Goal: Information Seeking & Learning: Learn about a topic

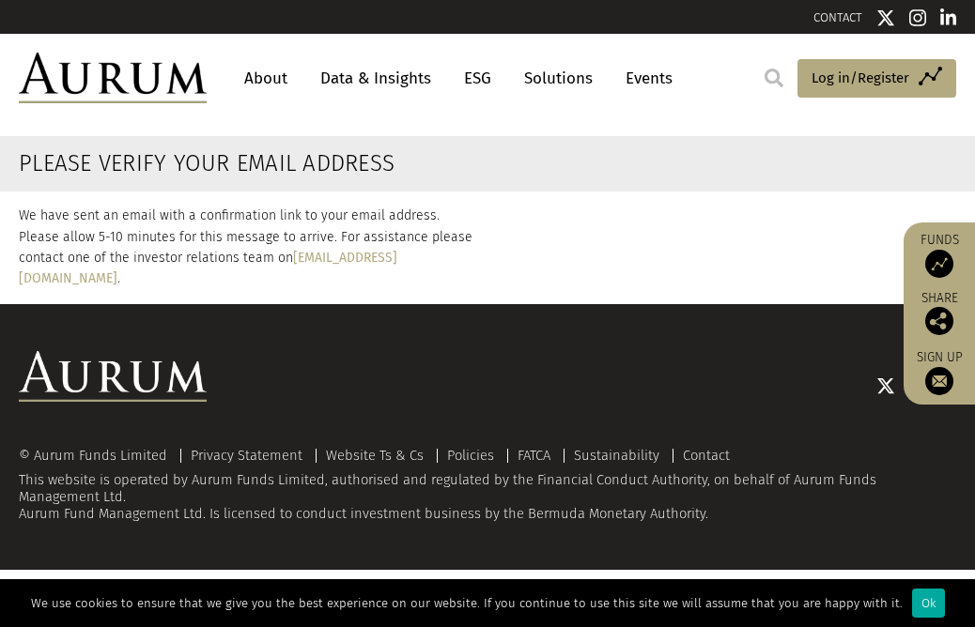
click at [356, 78] on link "Data & Insights" at bounding box center [376, 78] width 130 height 35
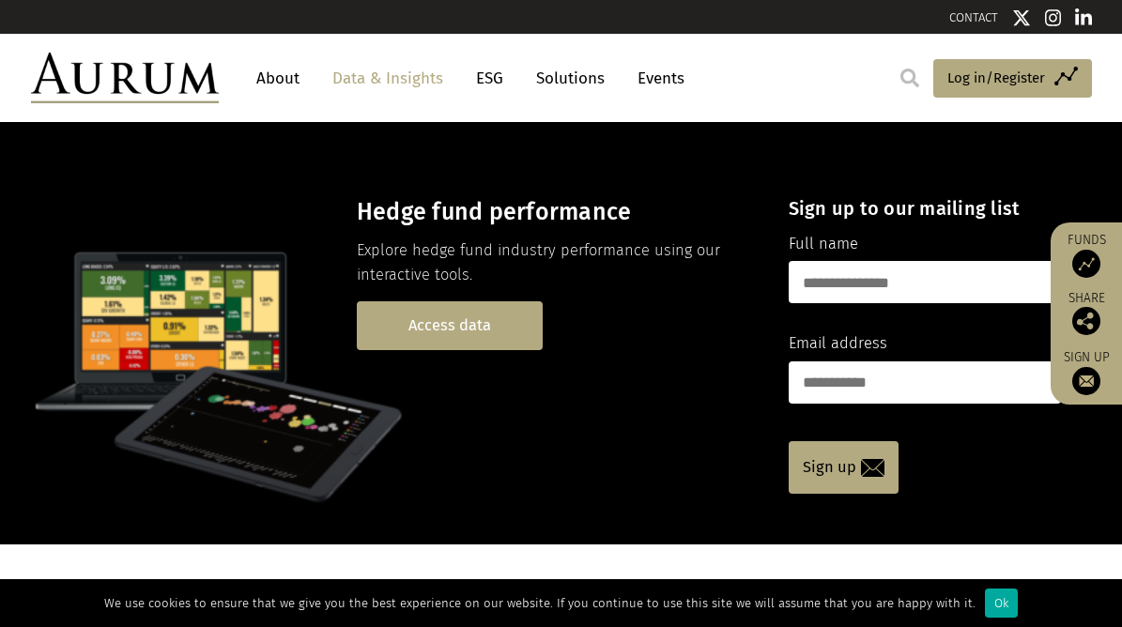
click at [431, 328] on link "Access data" at bounding box center [450, 325] width 186 height 48
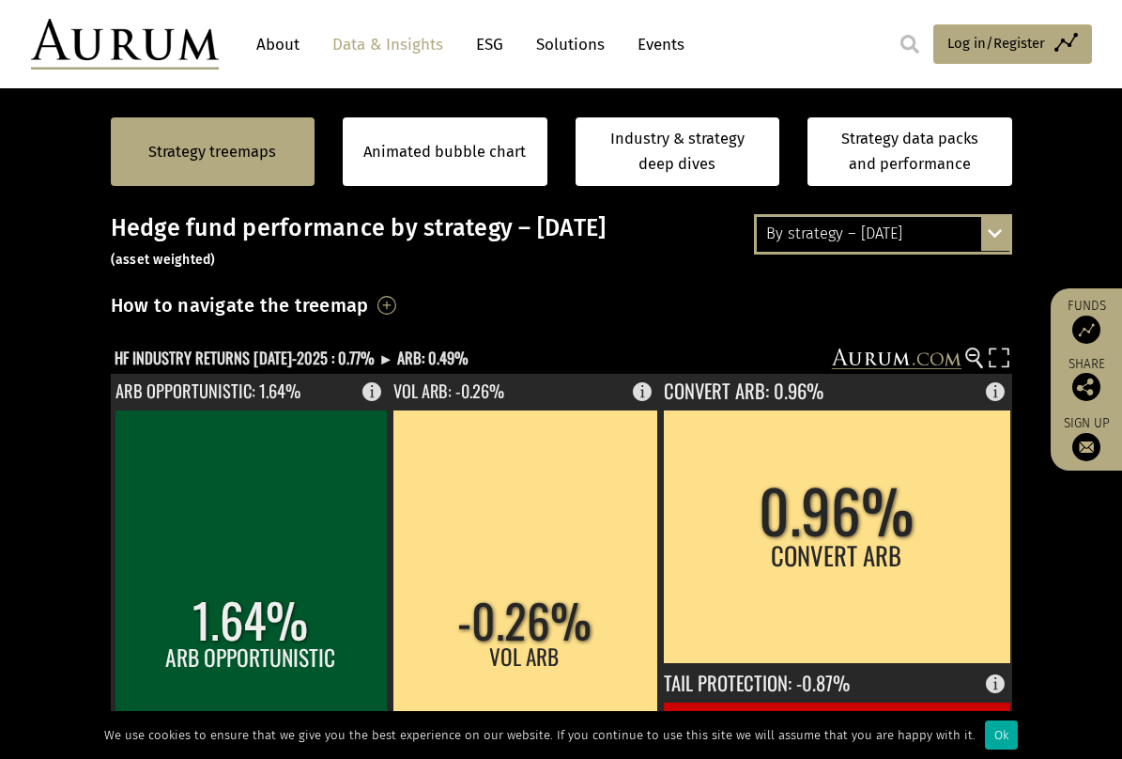
scroll to position [376, 0]
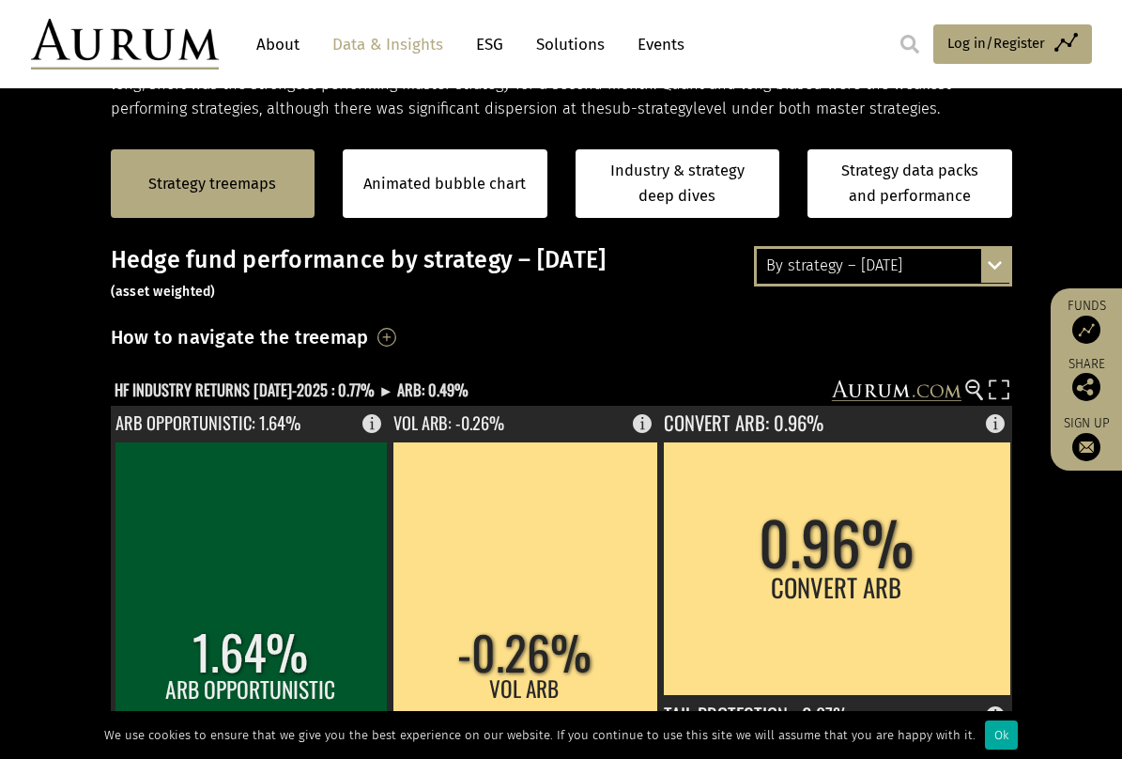
click at [994, 266] on div "By strategy – July 2025 By strategy – July 2025 By strategy – year to date 2016…" at bounding box center [883, 265] width 258 height 39
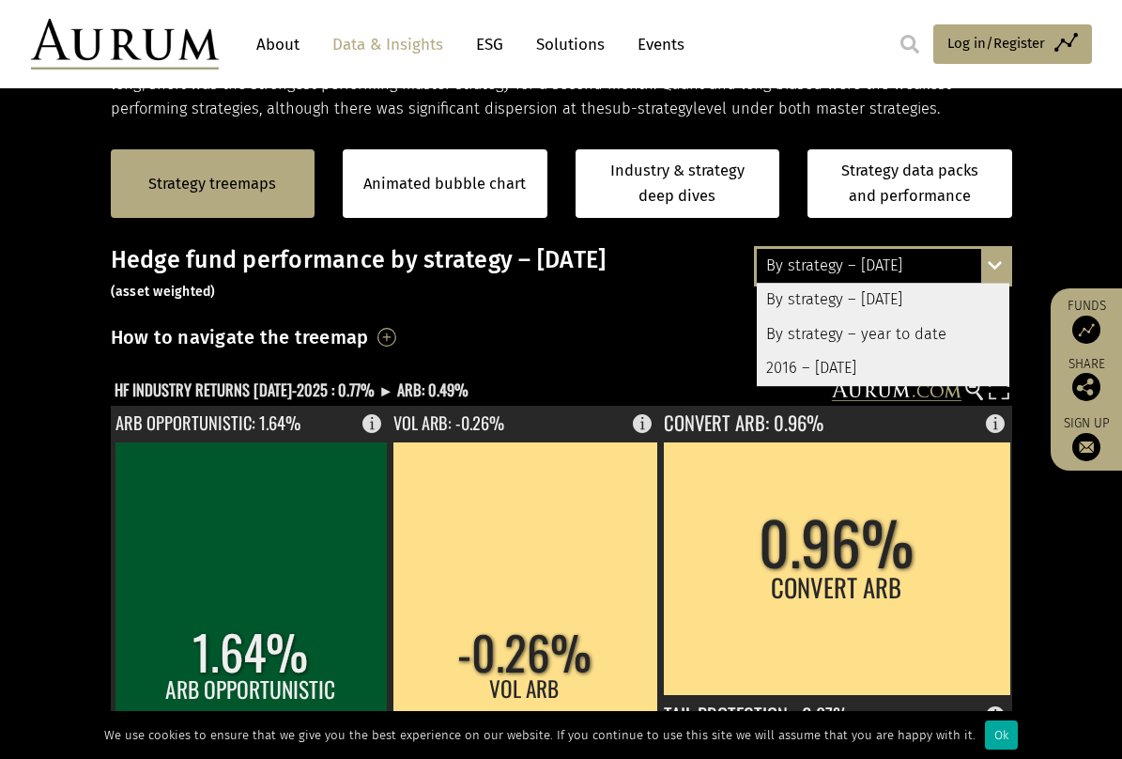
click at [842, 368] on div "2016 – [DATE]" at bounding box center [883, 368] width 253 height 34
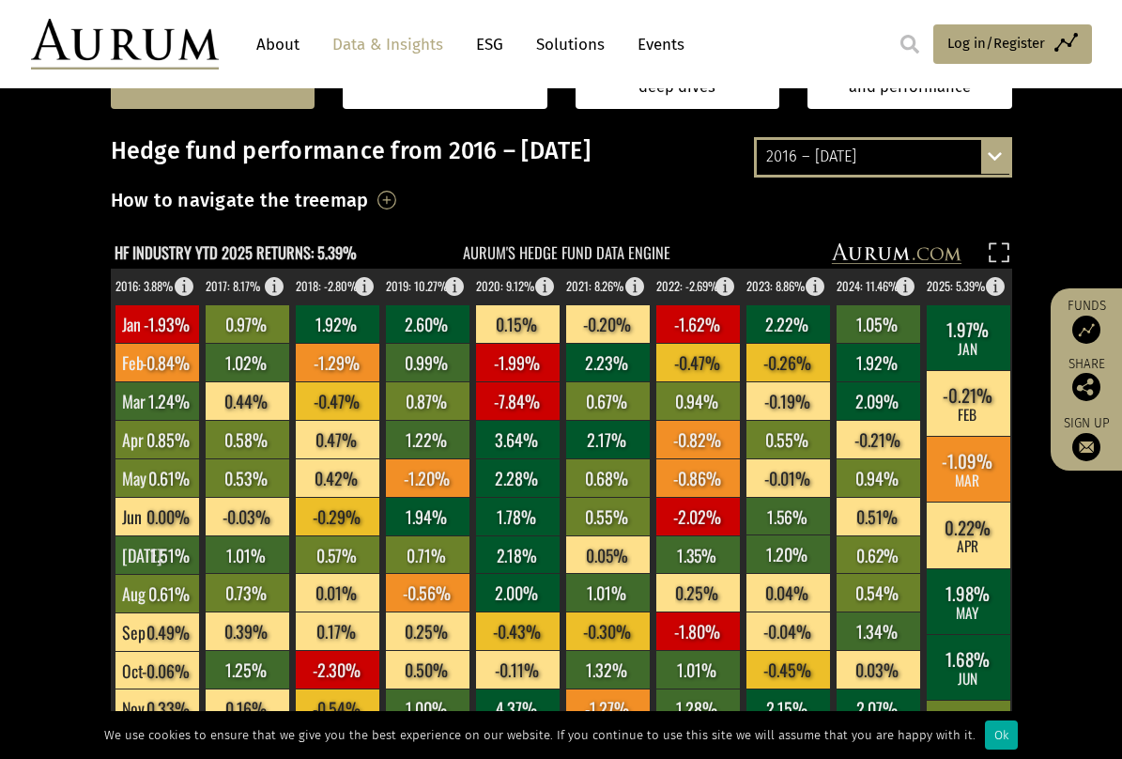
scroll to position [282, 0]
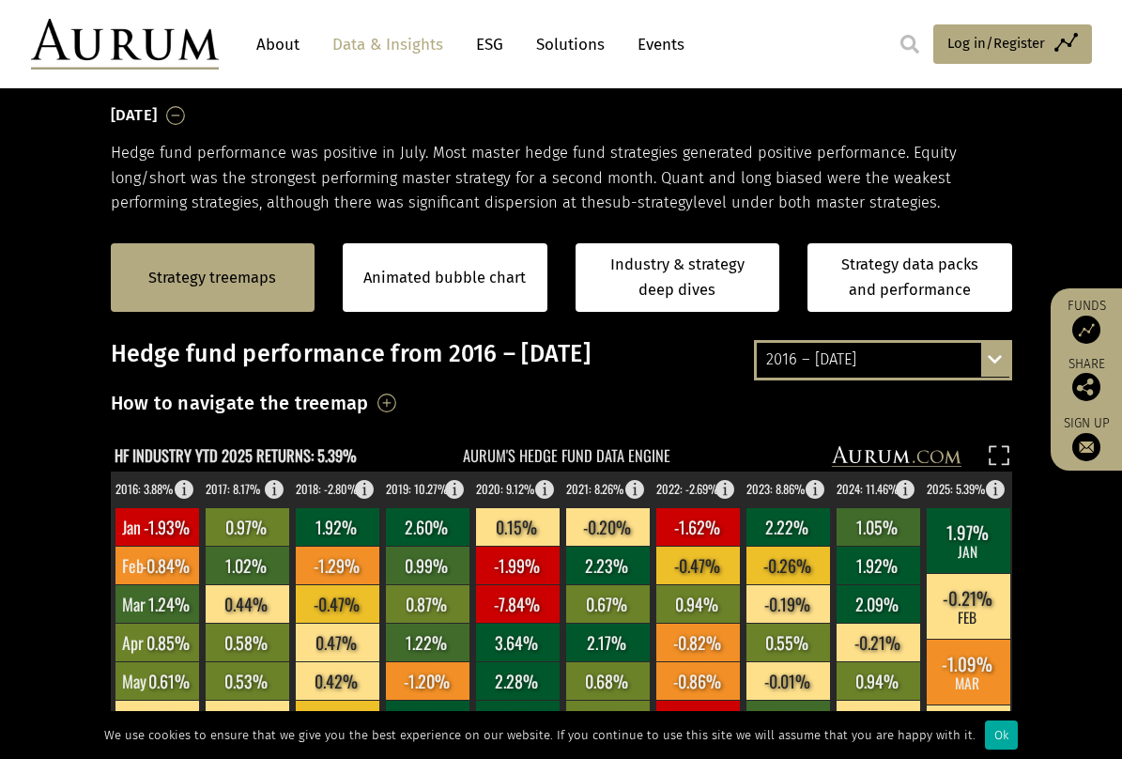
click at [999, 370] on div "2016 – [DATE] By strategy – [DATE] By strategy – year to date 2016 – [DATE]" at bounding box center [883, 359] width 258 height 39
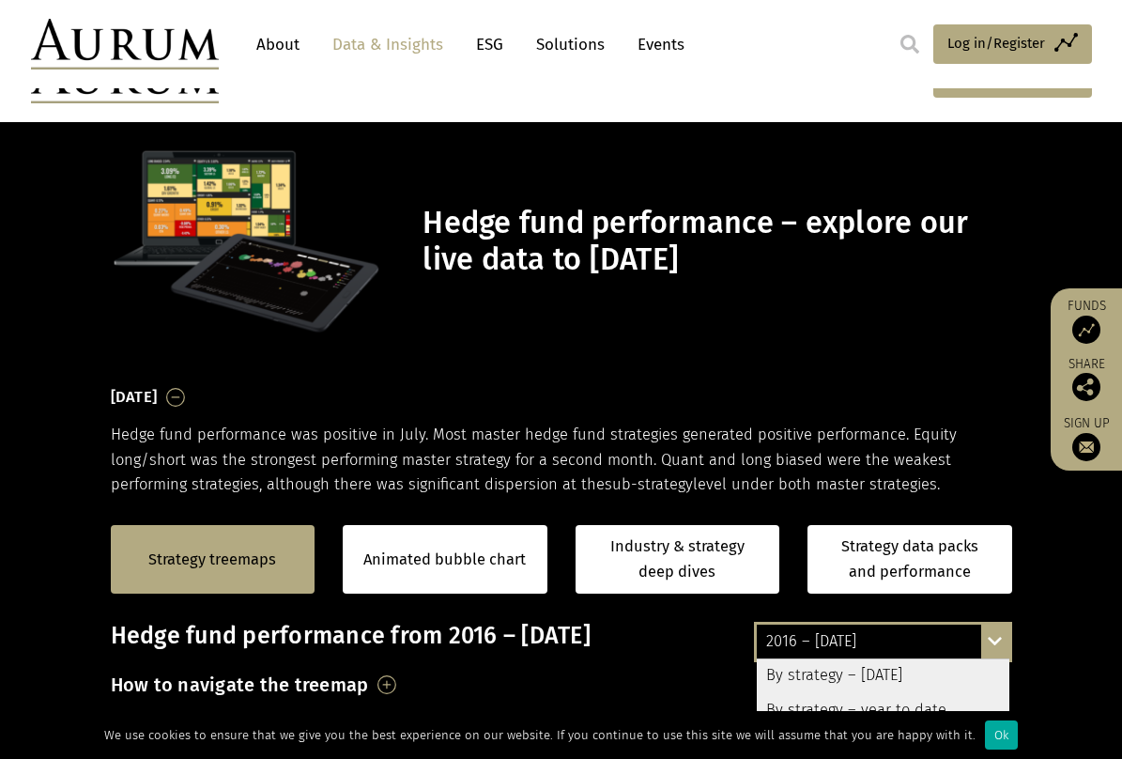
scroll to position [282, 0]
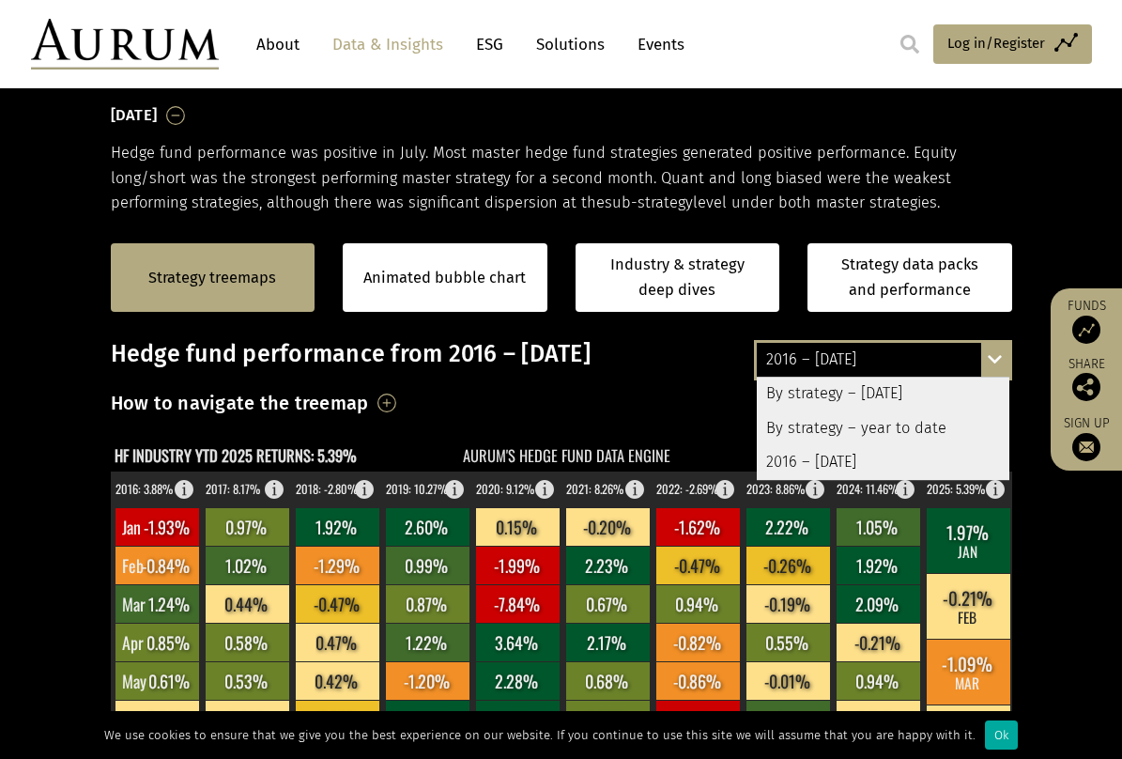
click at [814, 466] on div "2016 – [DATE]" at bounding box center [883, 462] width 253 height 34
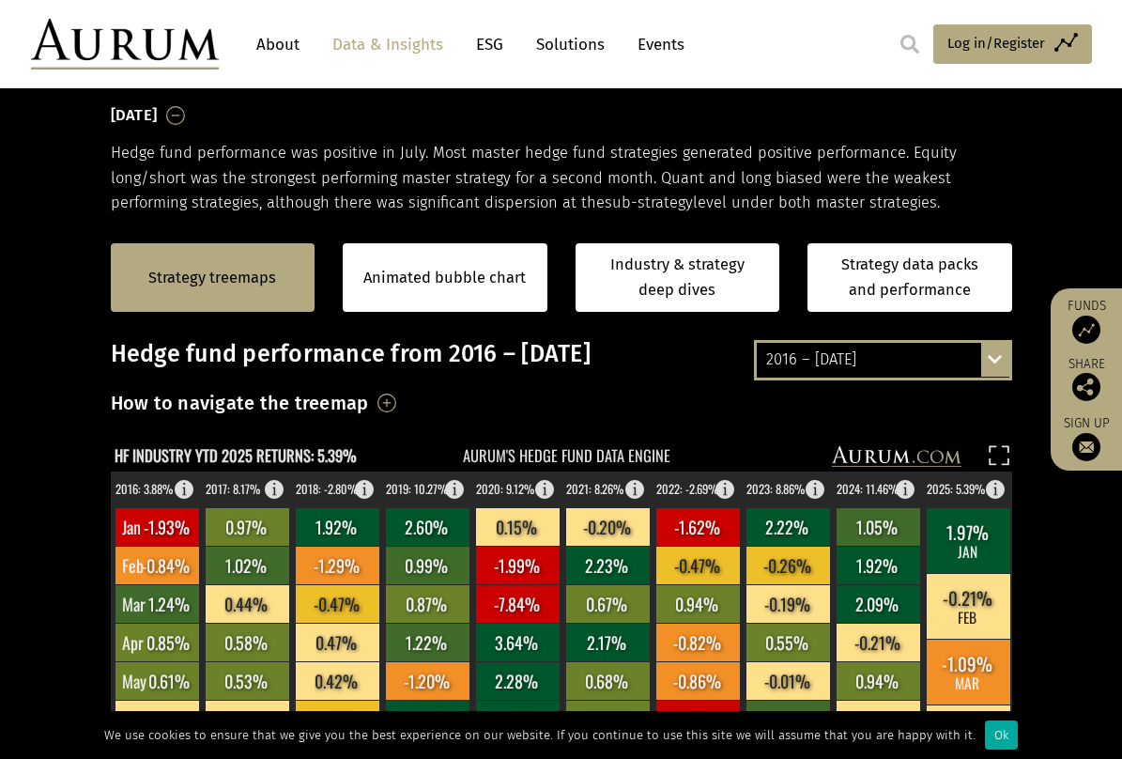
click at [568, 455] on rect at bounding box center [548, 458] width 875 height 26
click at [549, 450] on rect at bounding box center [548, 458] width 875 height 26
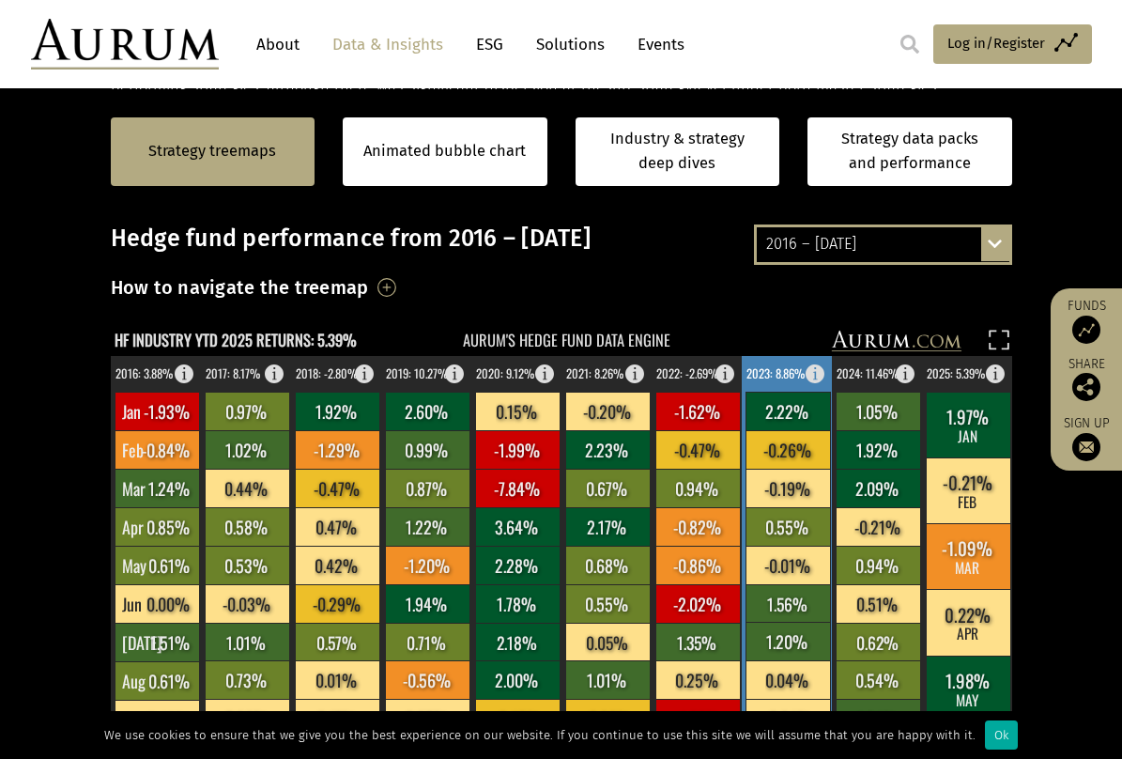
scroll to position [376, 0]
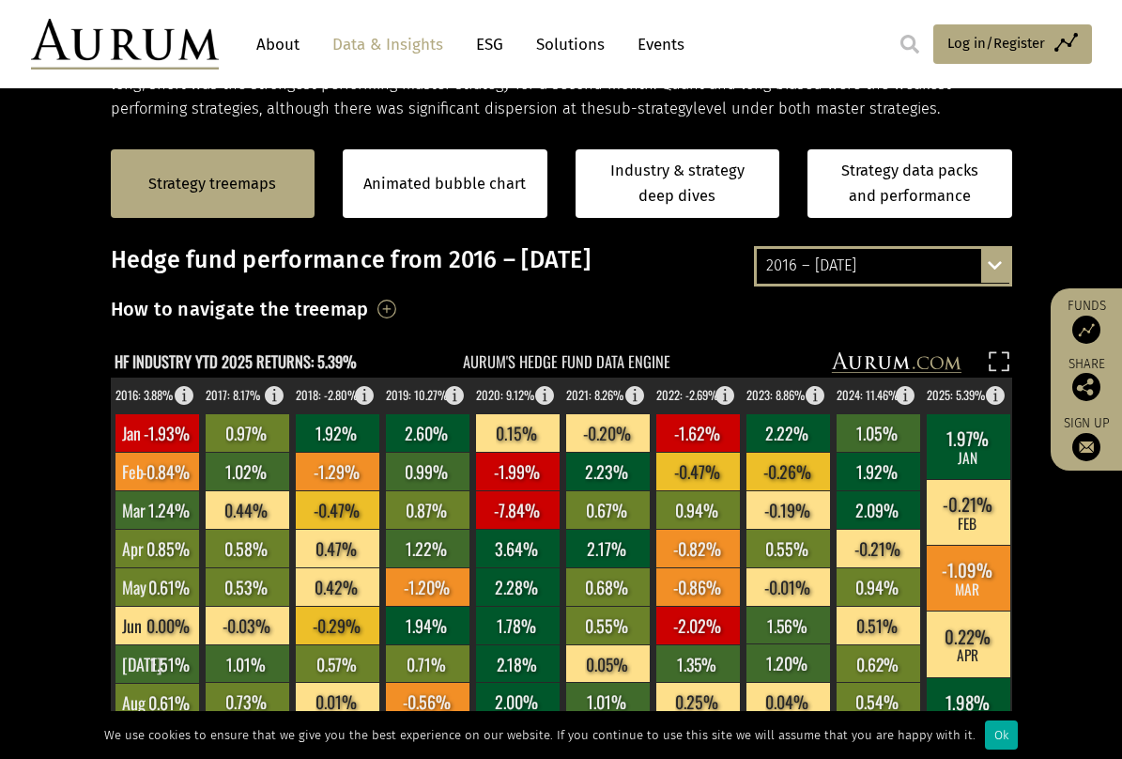
click at [992, 266] on div "2016 – July 2025 By strategy – July 2025 By strategy – year to date 2016 – July…" at bounding box center [883, 265] width 258 height 39
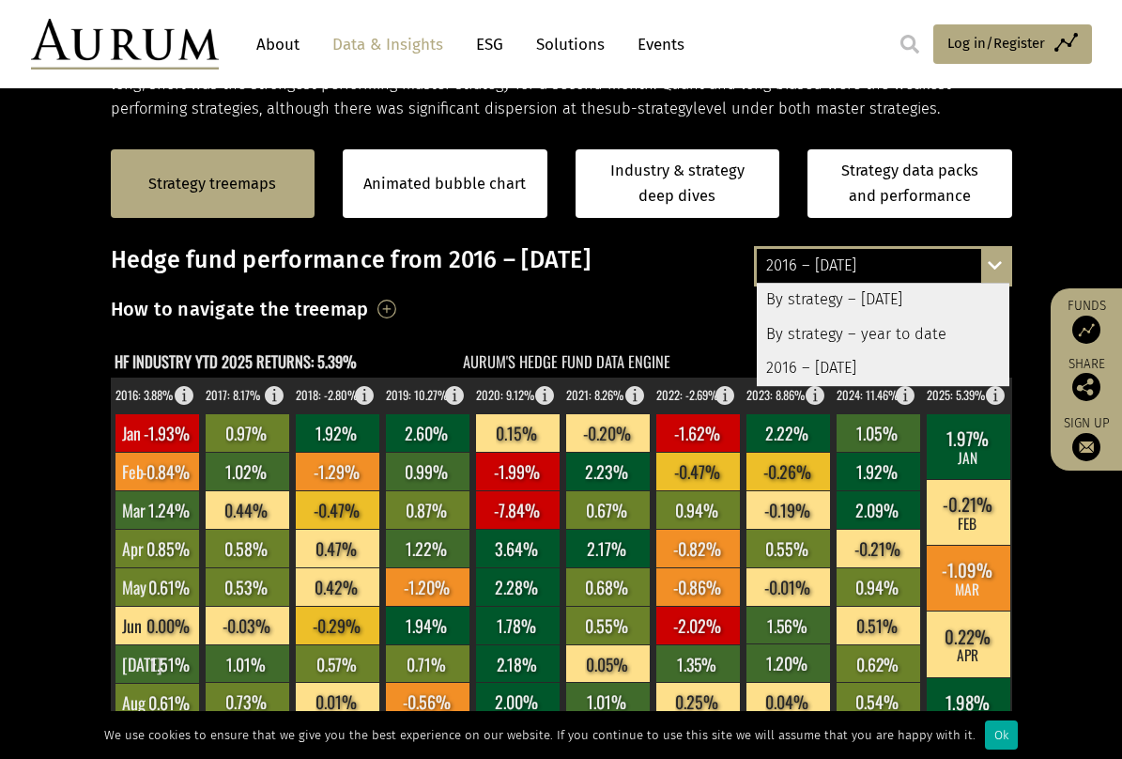
click at [828, 331] on div "By strategy – year to date" at bounding box center [883, 334] width 253 height 34
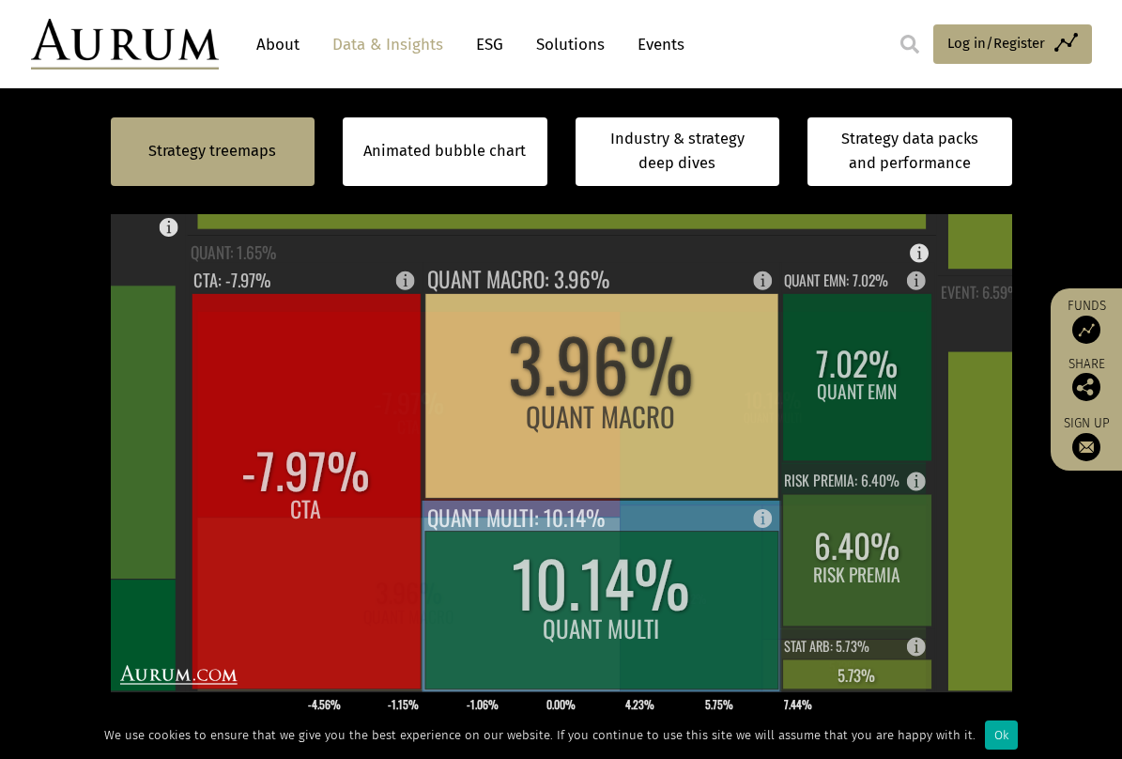
scroll to position [657, 0]
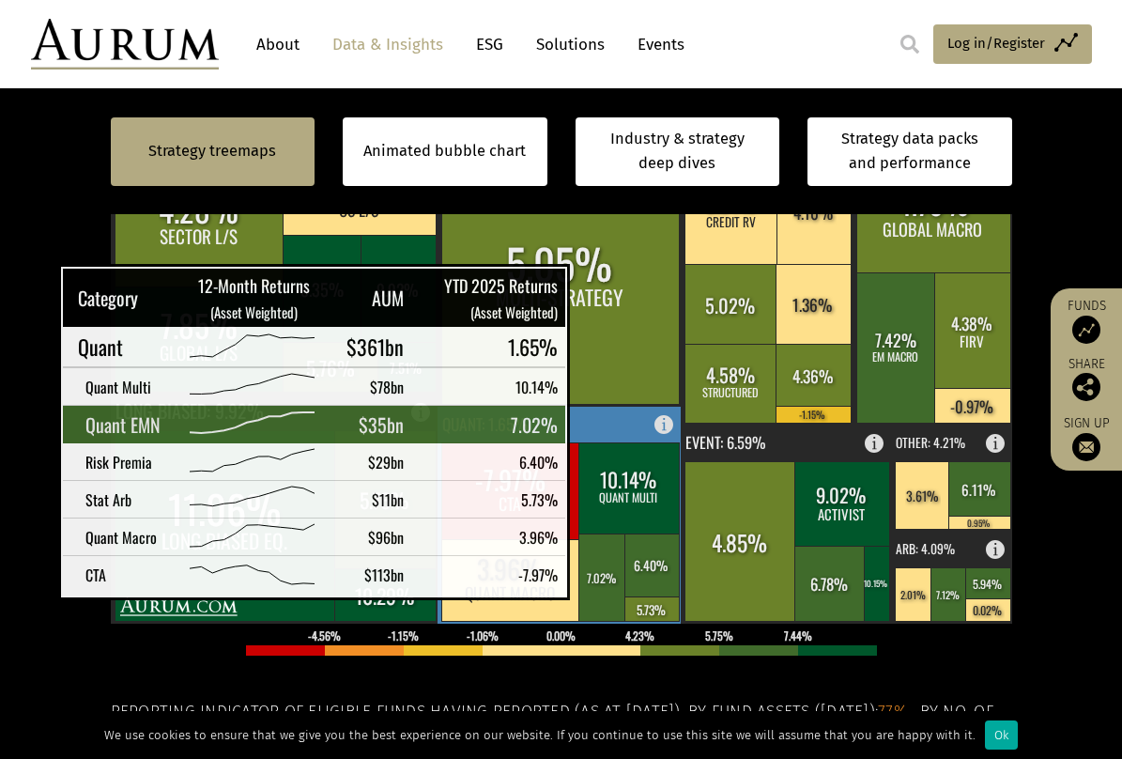
click at [603, 579] on rect at bounding box center [602, 576] width 48 height 87
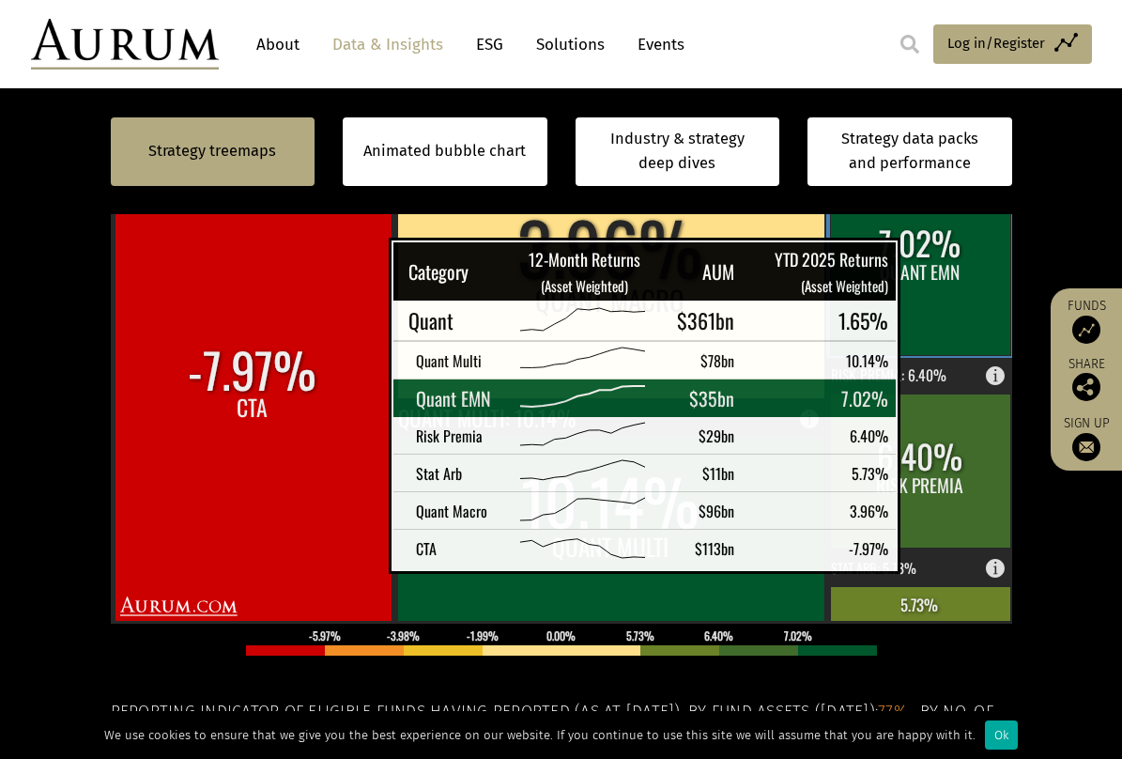
click at [933, 264] on rect at bounding box center [920, 257] width 180 height 195
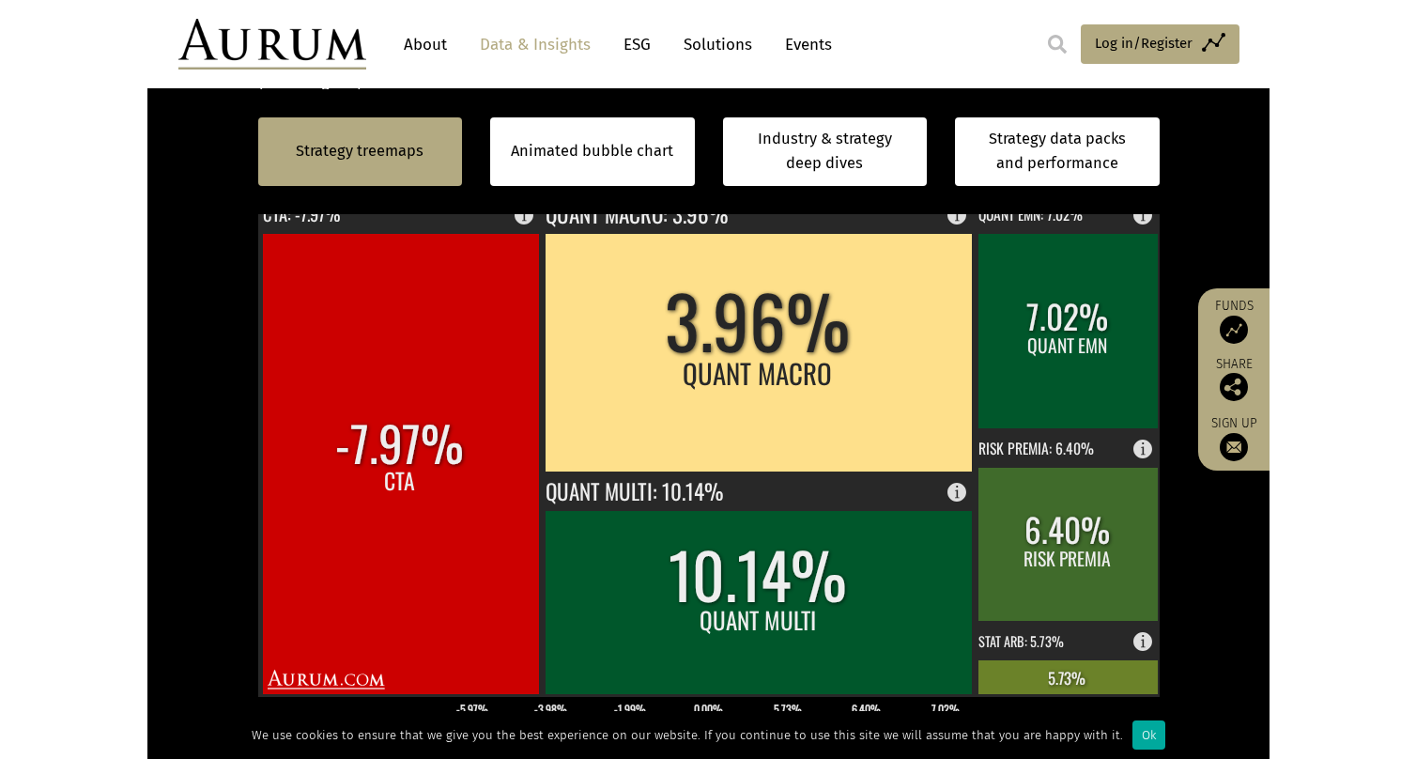
scroll to position [563, 0]
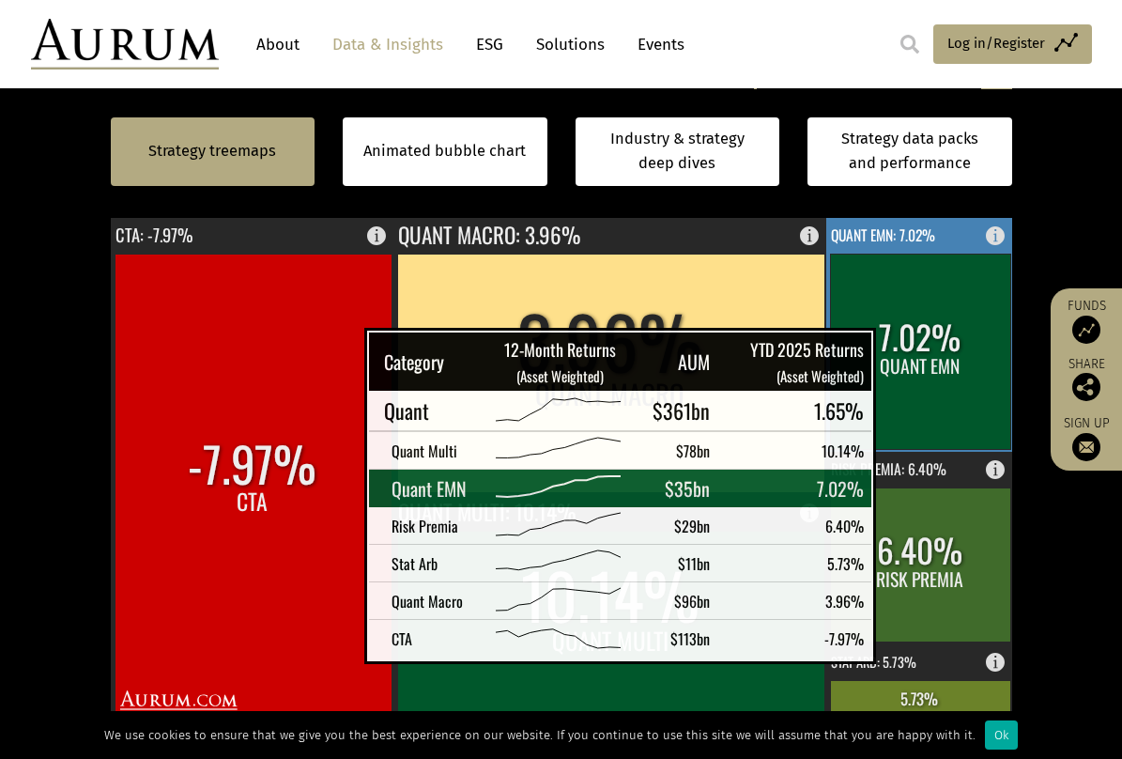
click at [909, 354] on rect at bounding box center [920, 351] width 180 height 195
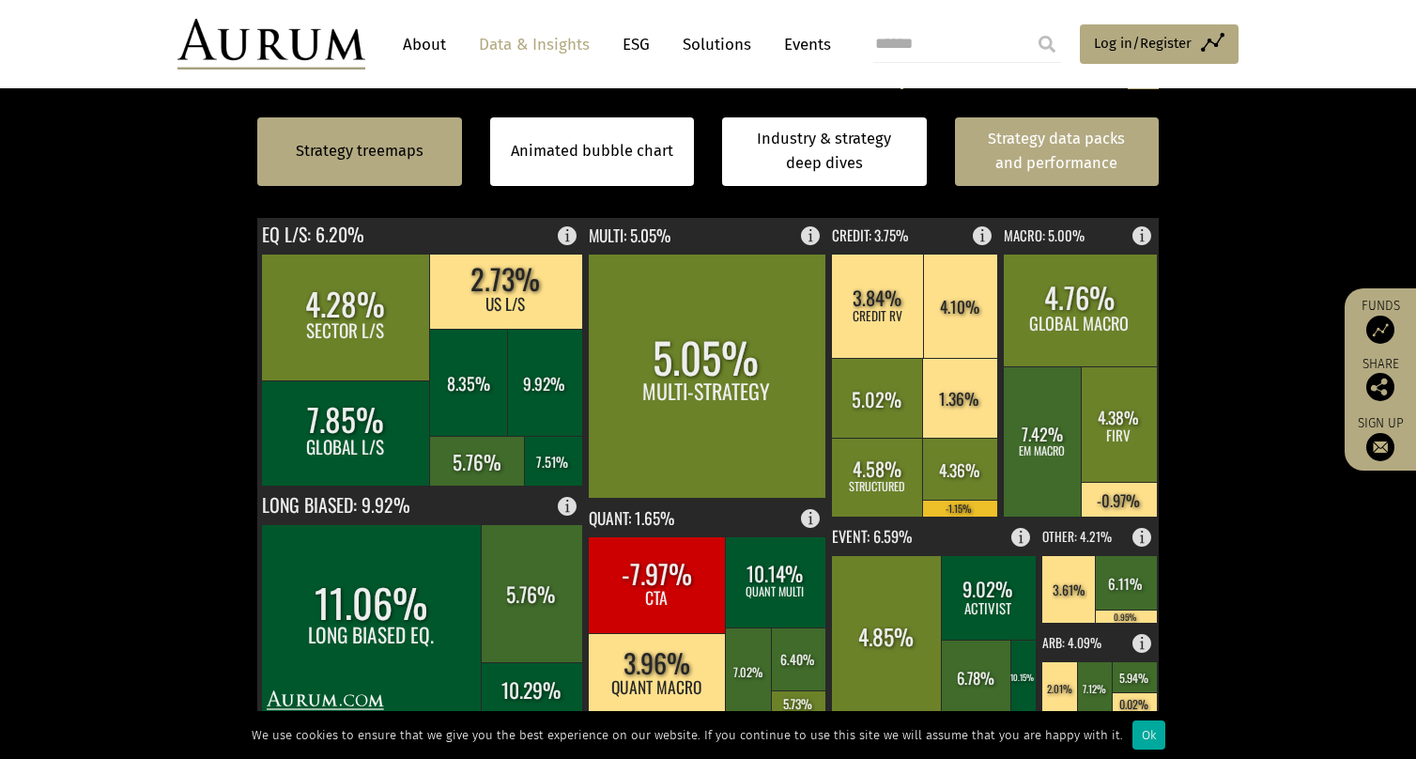
click at [1074, 147] on link "Strategy data packs and performance" at bounding box center [1057, 151] width 205 height 69
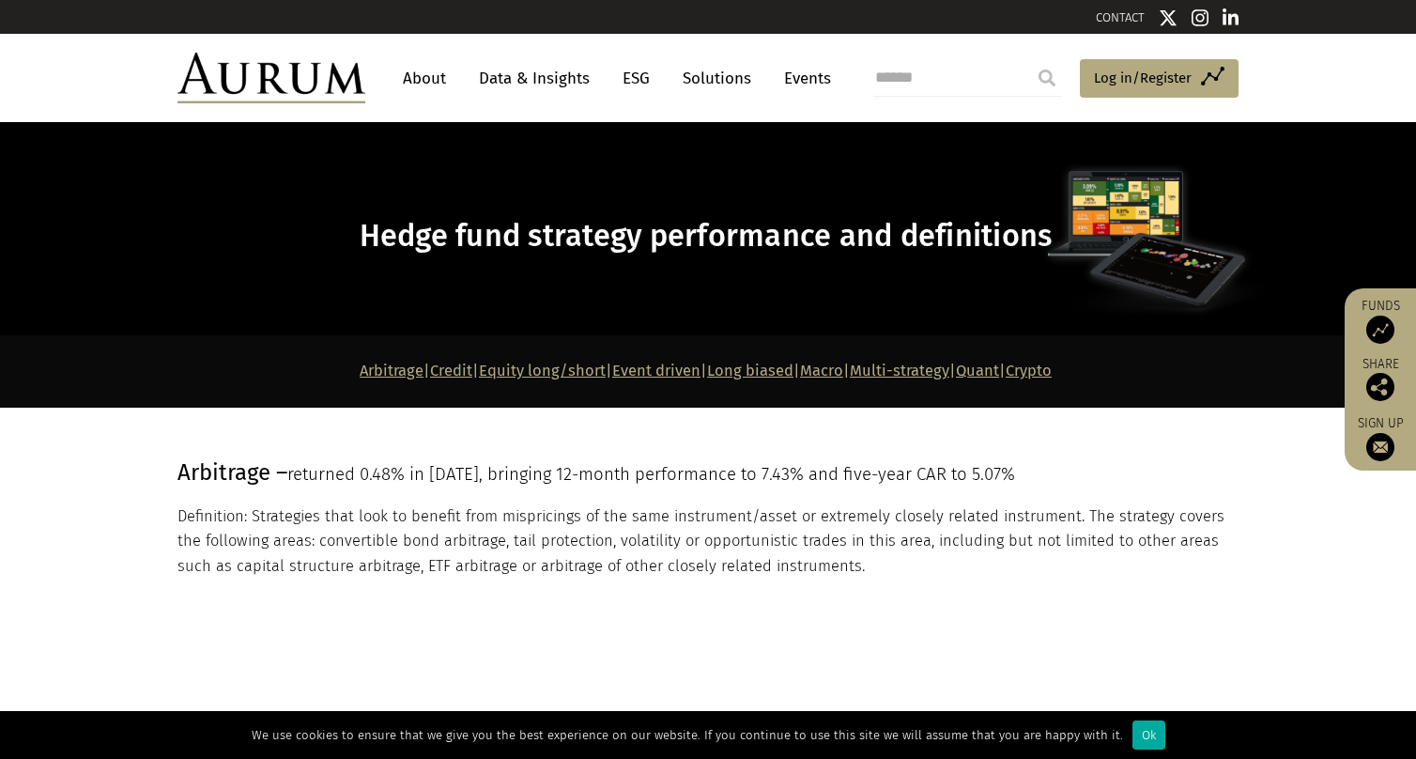
click at [513, 371] on link "Equity long/short" at bounding box center [542, 371] width 127 height 18
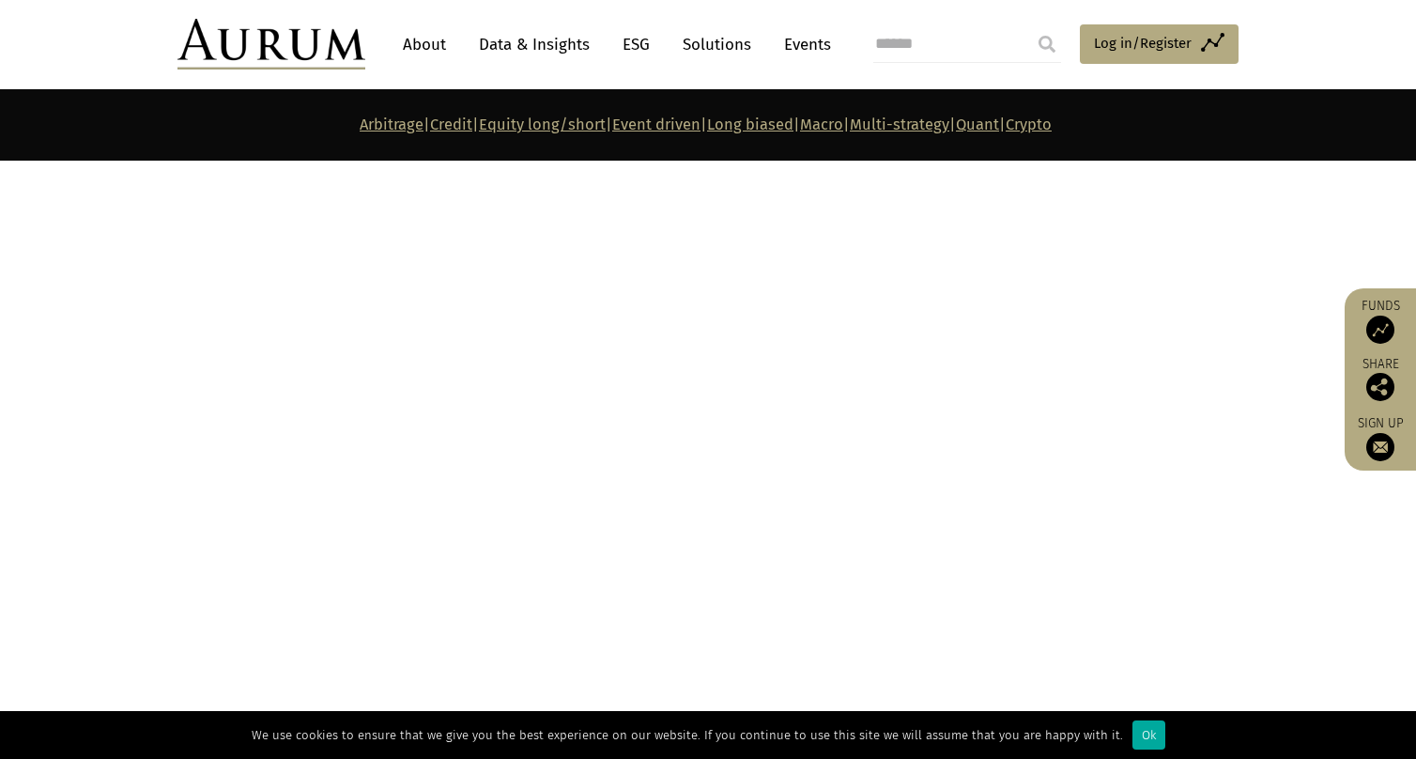
scroll to position [7817, 0]
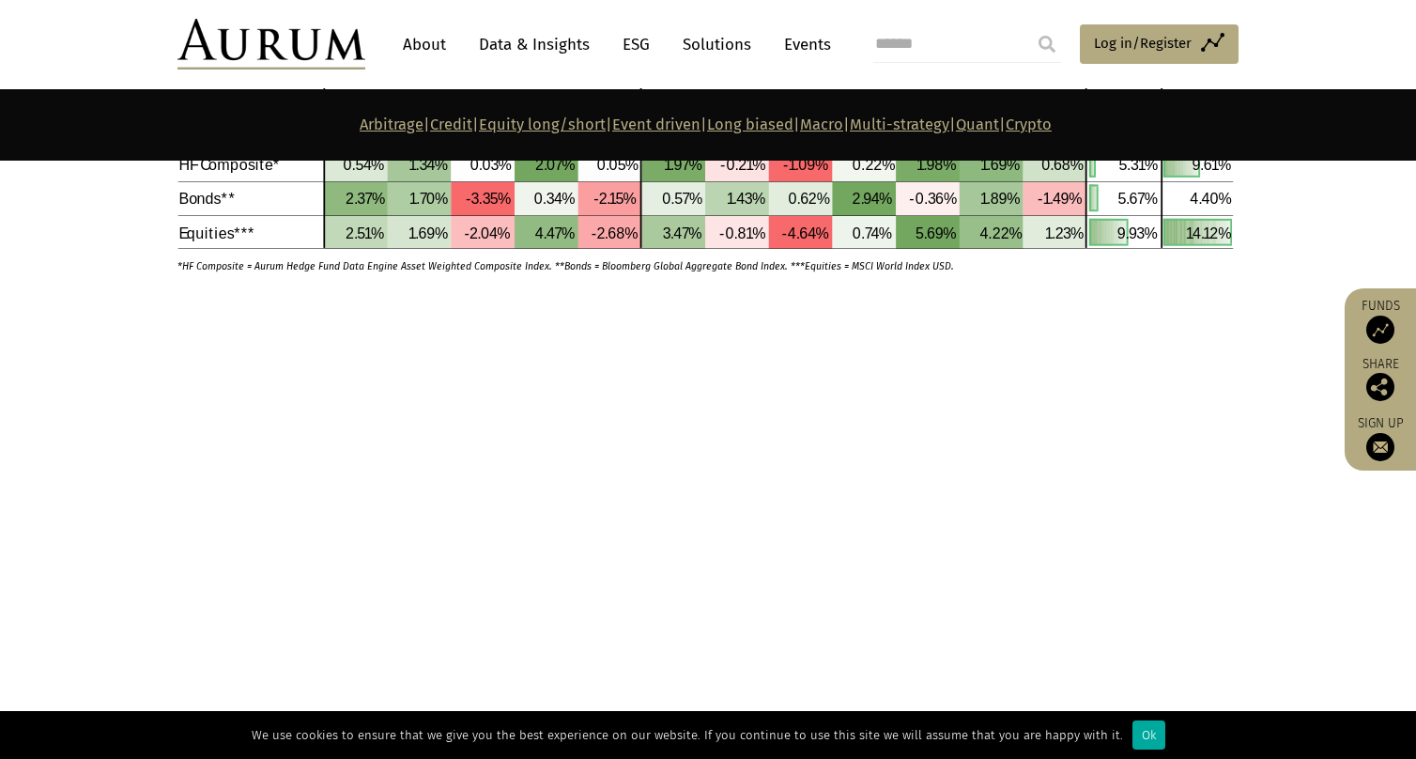
click at [999, 126] on link "Quant" at bounding box center [977, 125] width 43 height 18
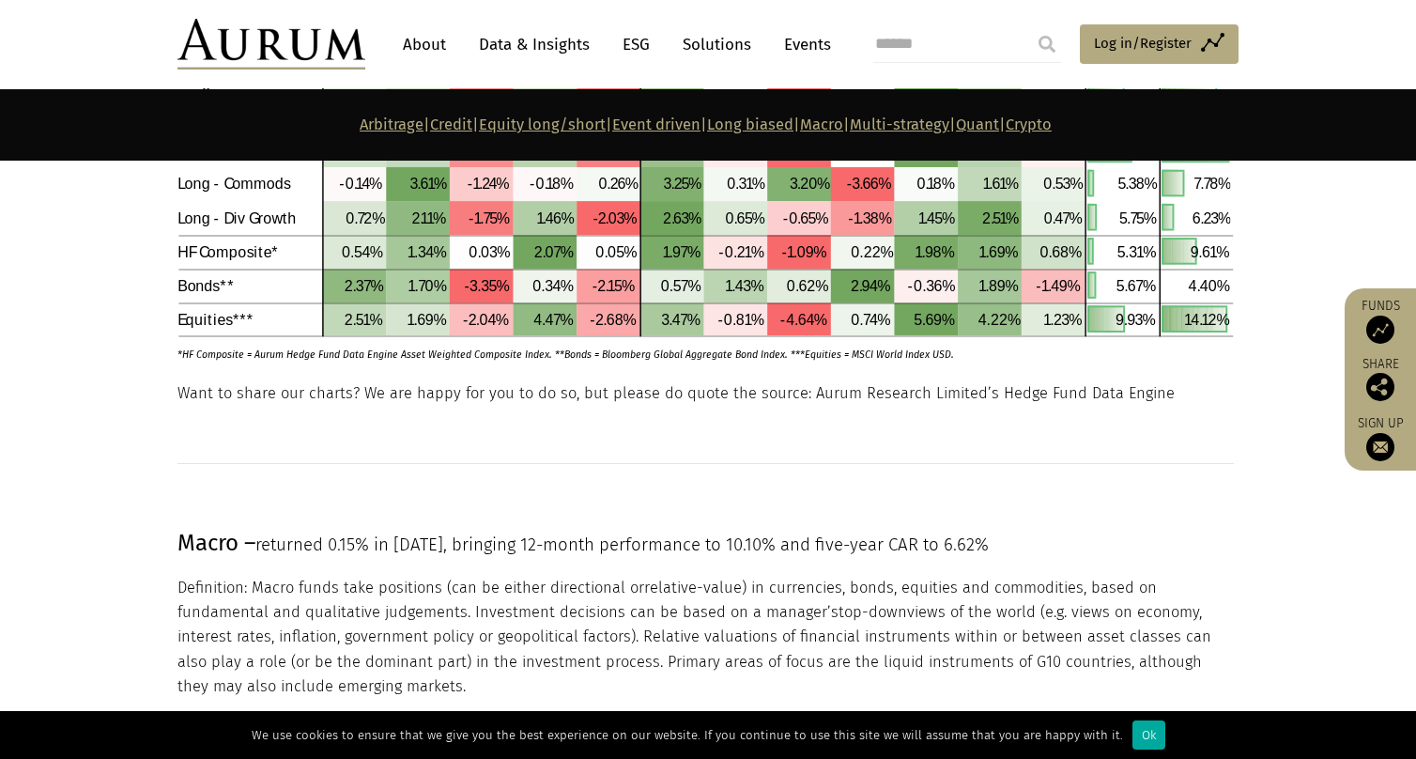
scroll to position [5746, 0]
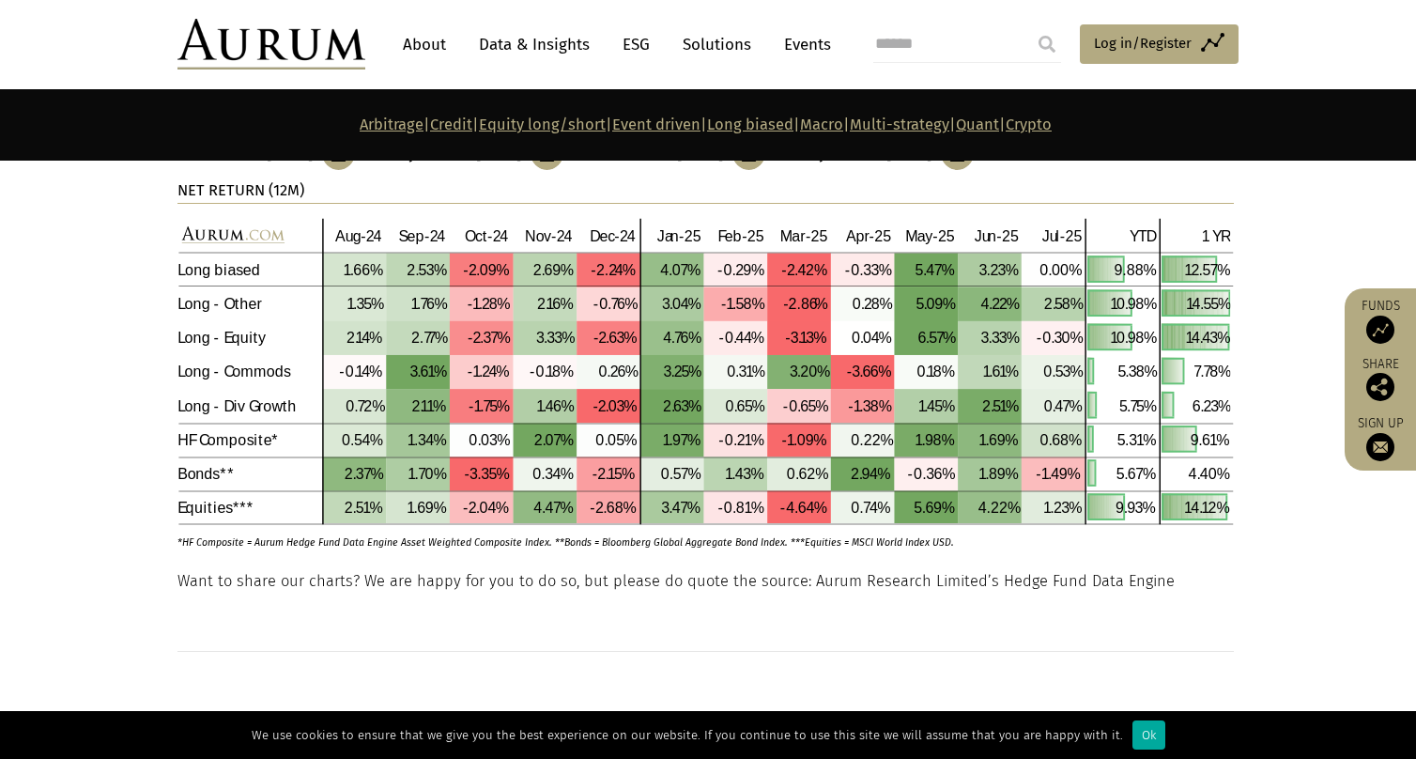
click at [999, 129] on link "Quant" at bounding box center [977, 125] width 43 height 18
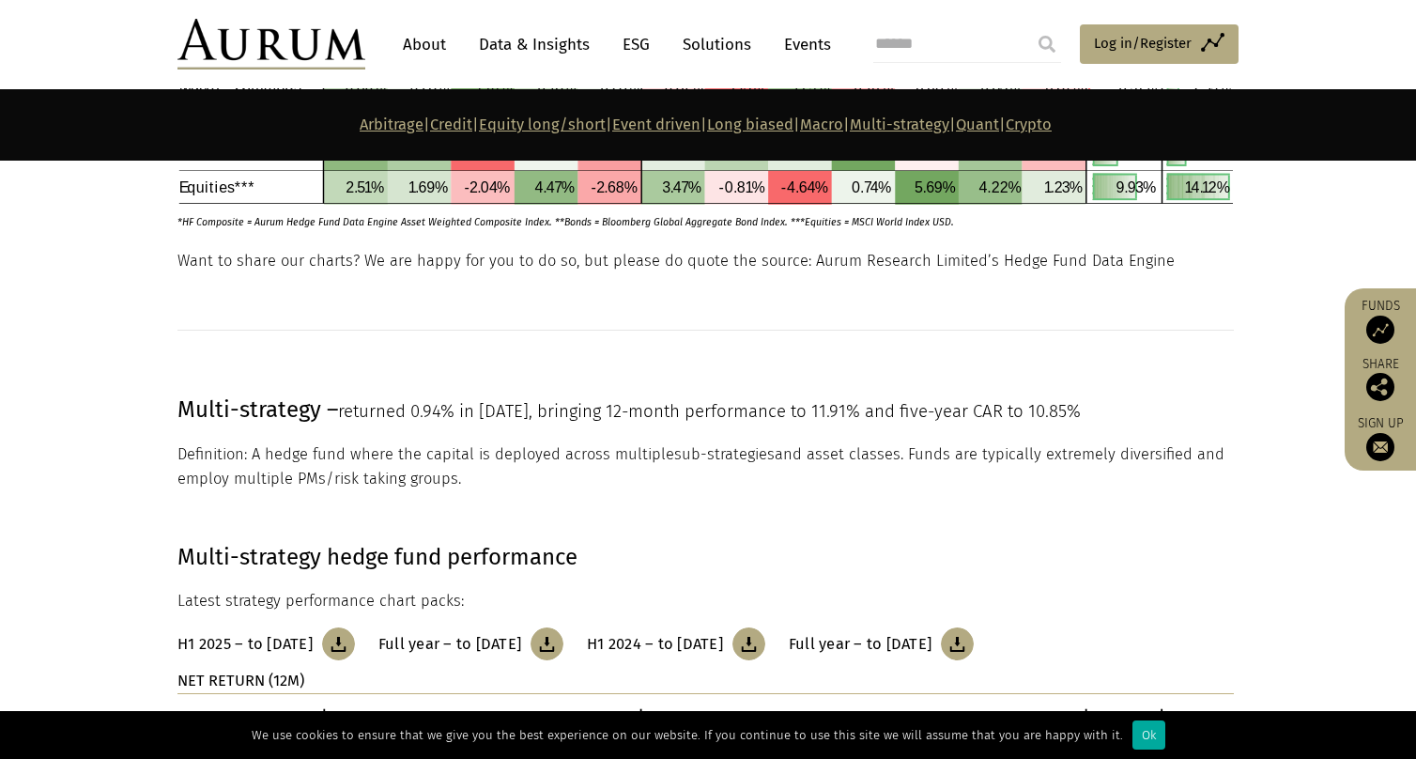
scroll to position [7154, 0]
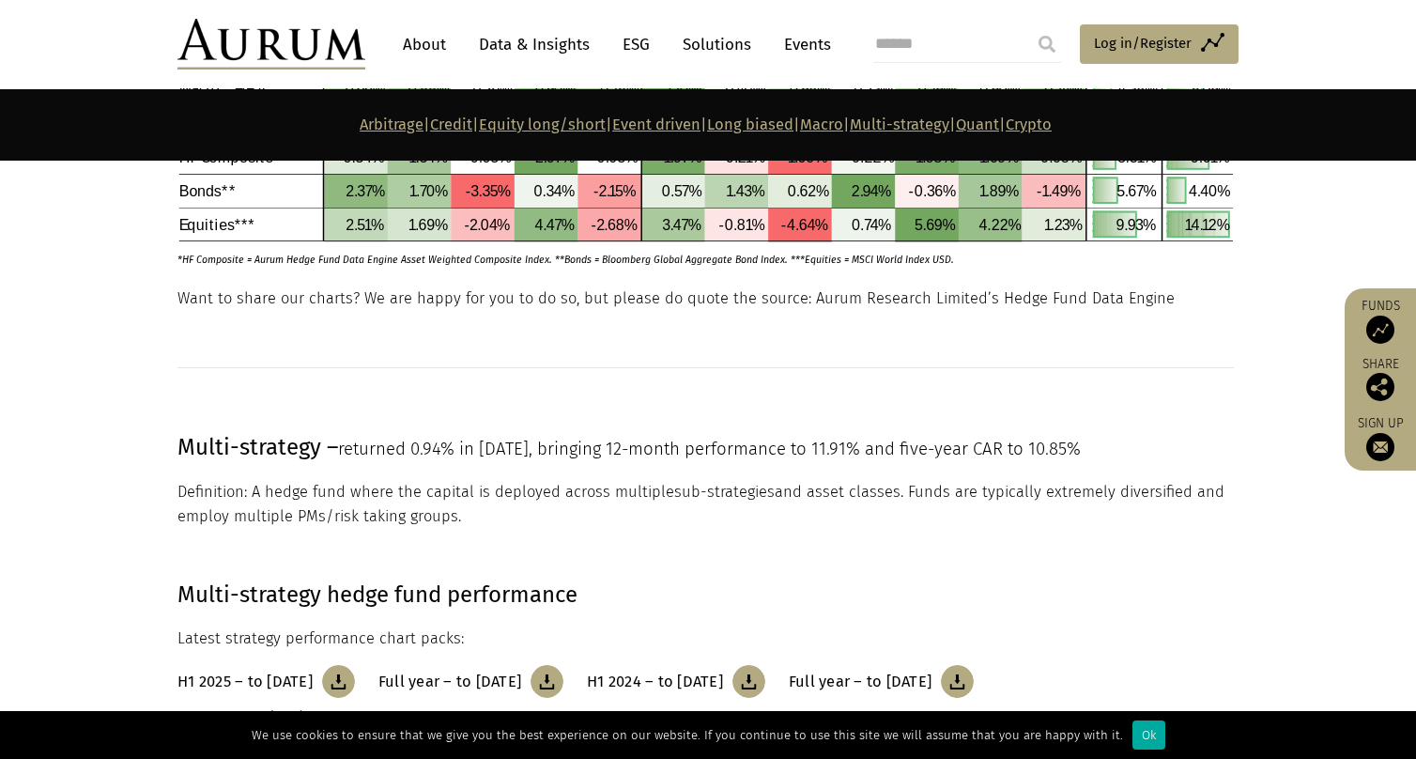
drag, startPoint x: 1077, startPoint y: 116, endPoint x: 1064, endPoint y: 131, distance: 20.0
click at [1052, 131] on strong "Arbitrage | Credit | Equity long/short | Event driven | Long biased | Macro | M…" at bounding box center [706, 125] width 692 height 18
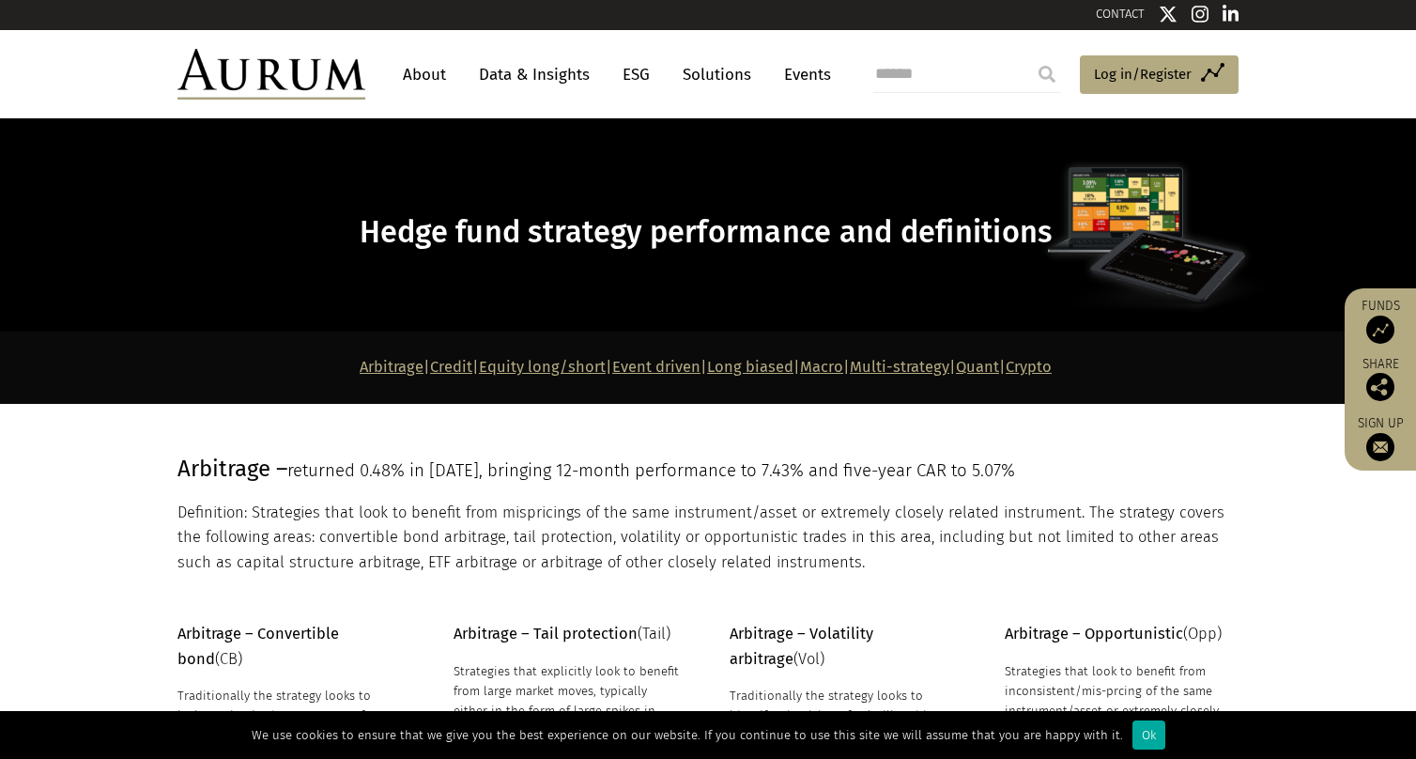
scroll to position [0, 0]
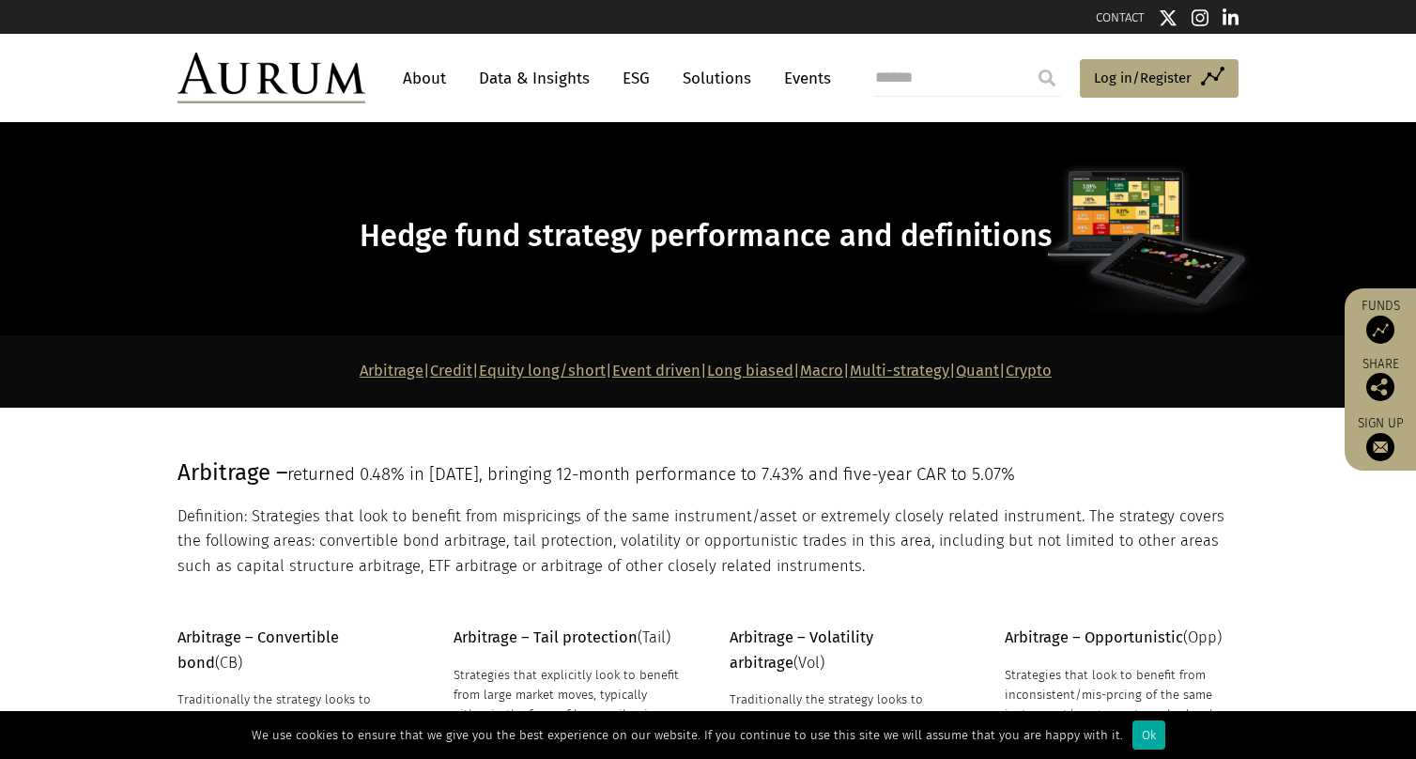
click at [550, 74] on link "Data & Insights" at bounding box center [535, 78] width 130 height 35
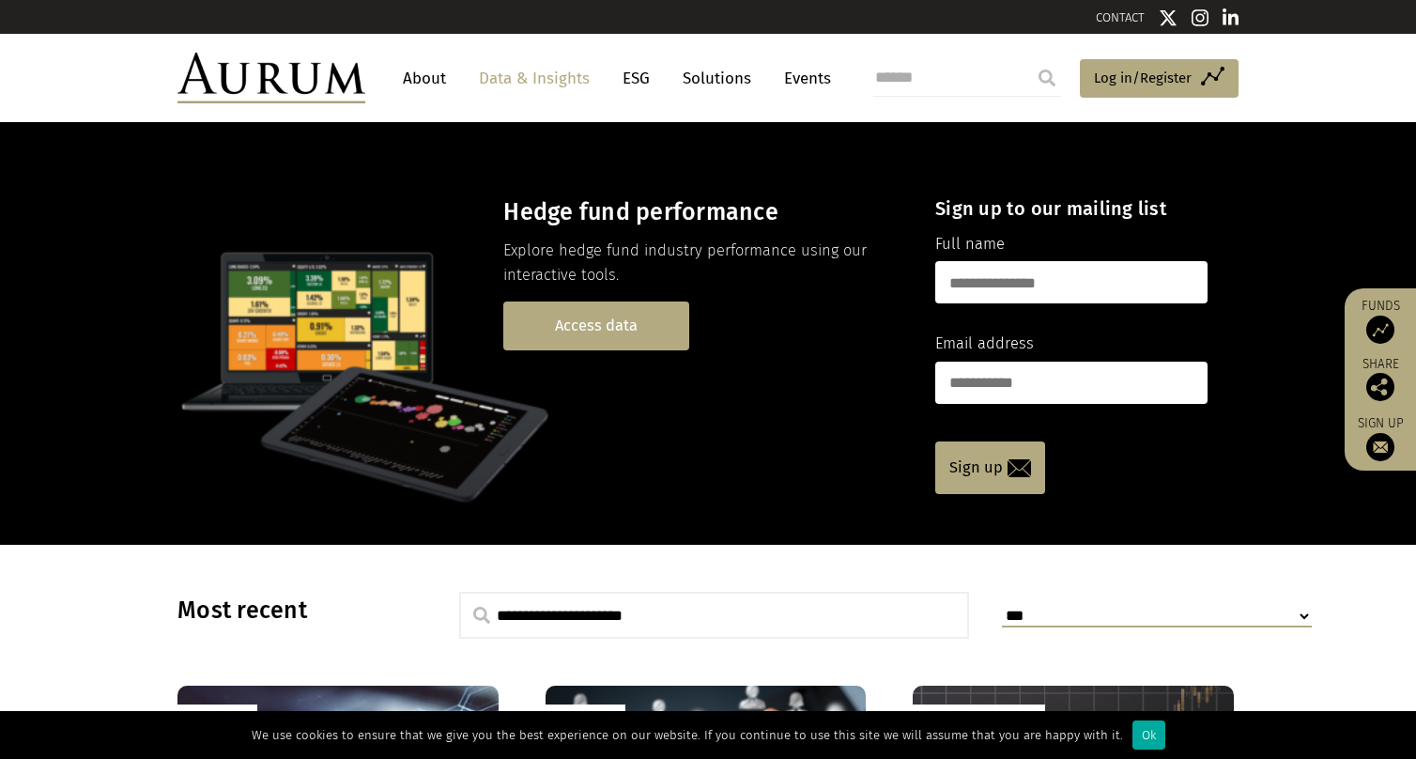
click at [590, 328] on link "Access data" at bounding box center [596, 325] width 186 height 48
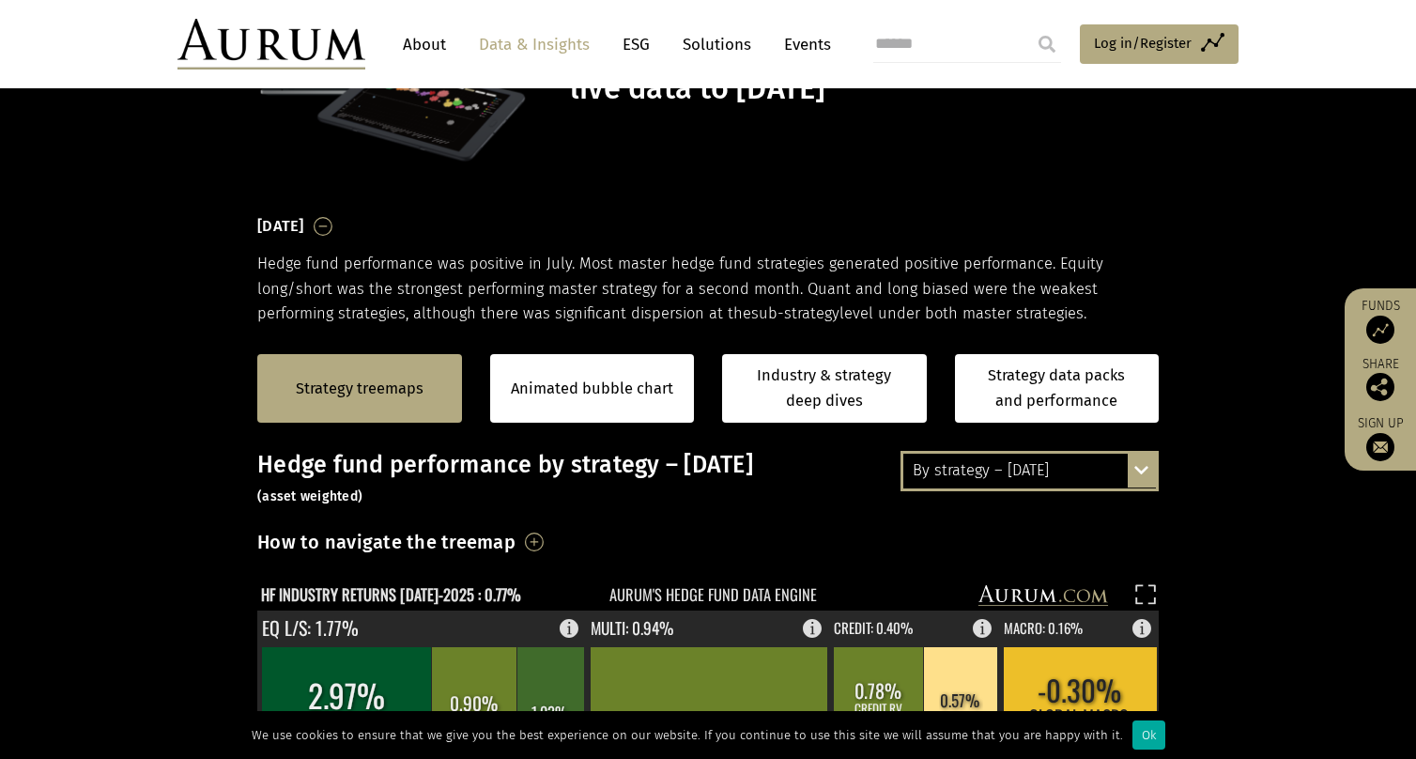
scroll to position [188, 0]
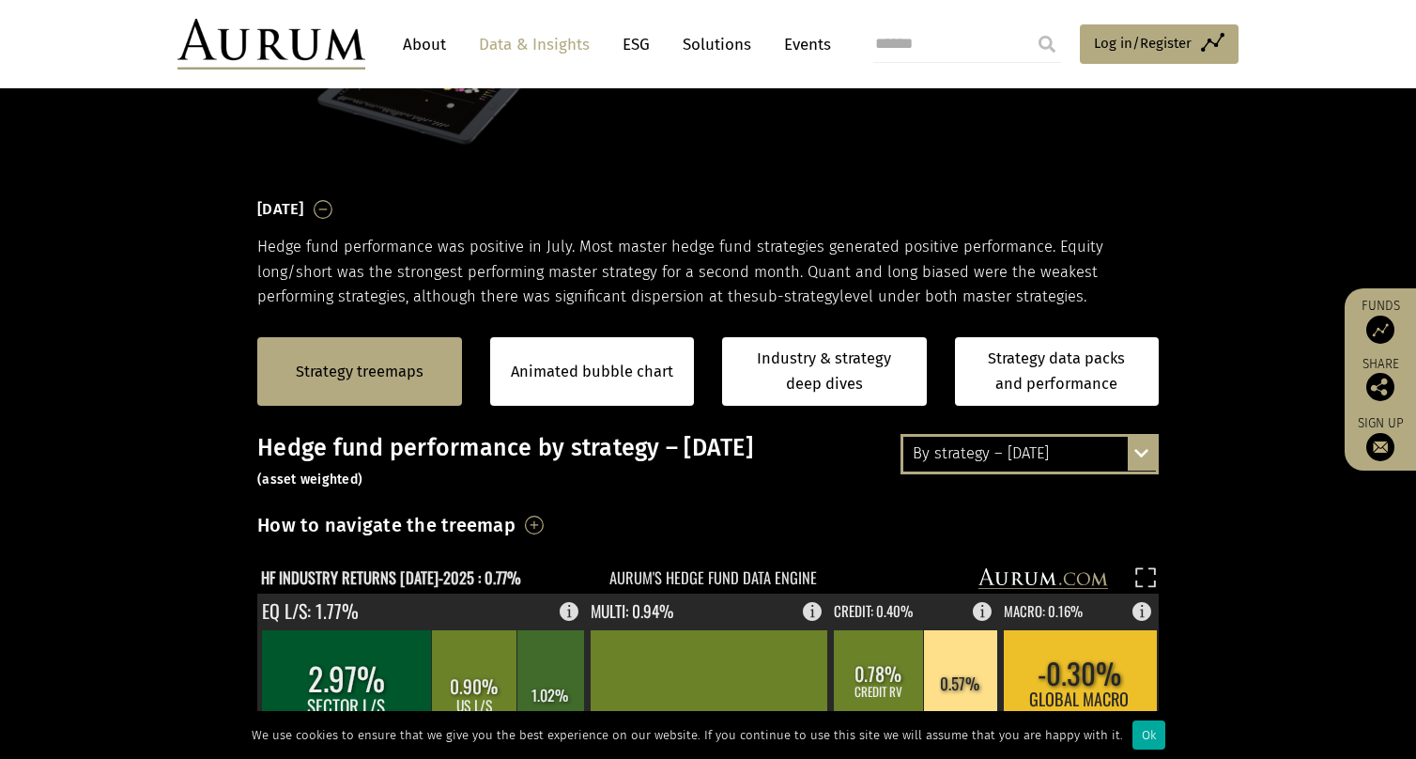
click at [1142, 454] on div "By strategy – July 2025 By strategy – July 2025 By strategy – year to date 2016…" at bounding box center [1030, 453] width 258 height 39
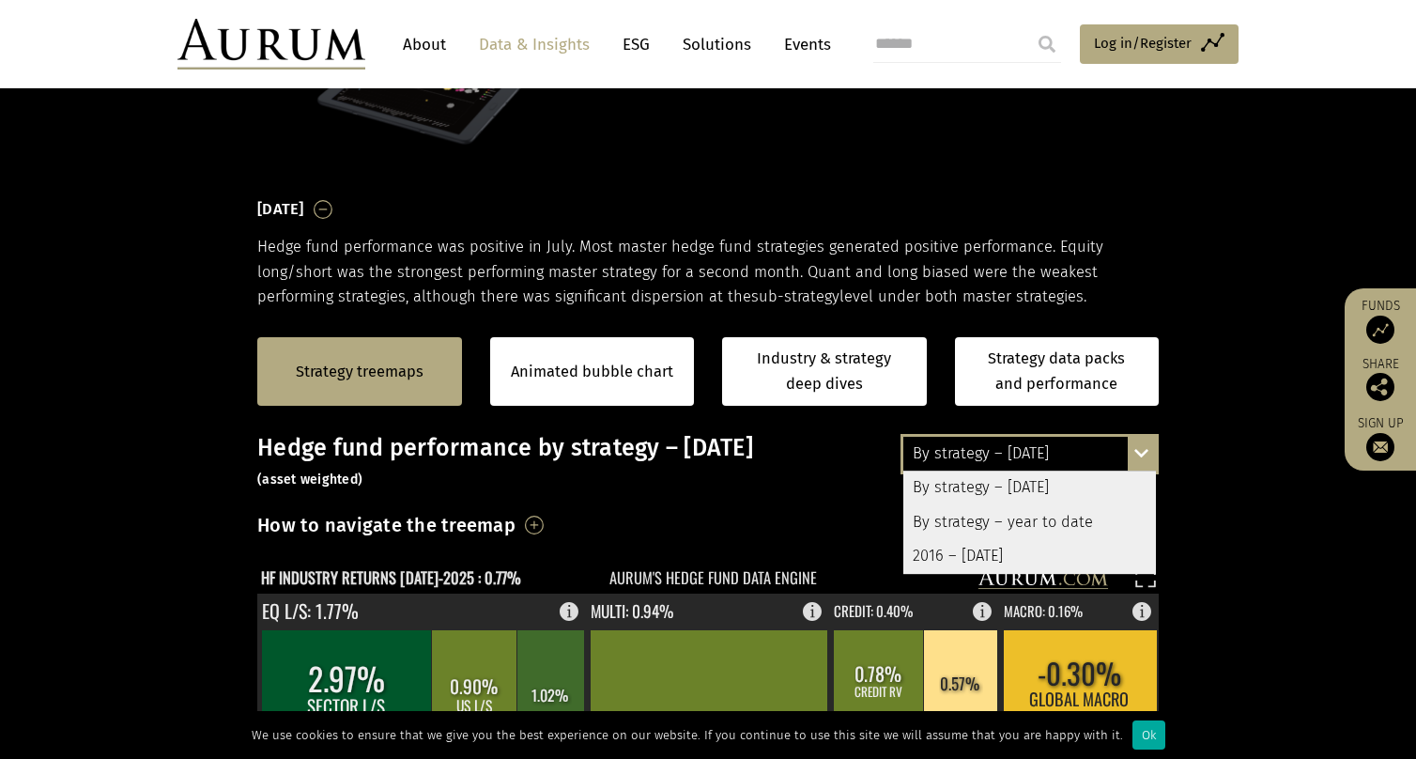
click at [1053, 521] on div "By strategy – year to date" at bounding box center [1029, 522] width 253 height 34
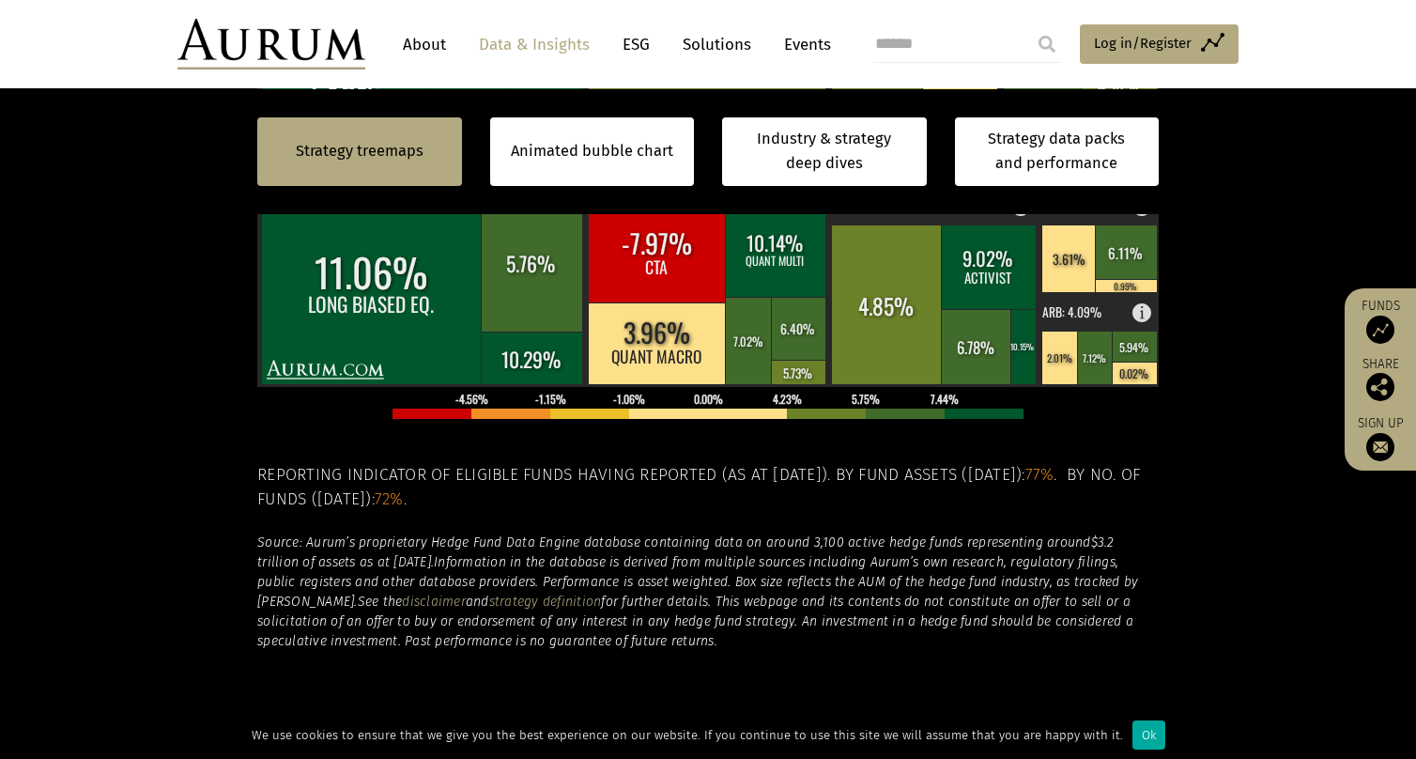
scroll to position [939, 0]
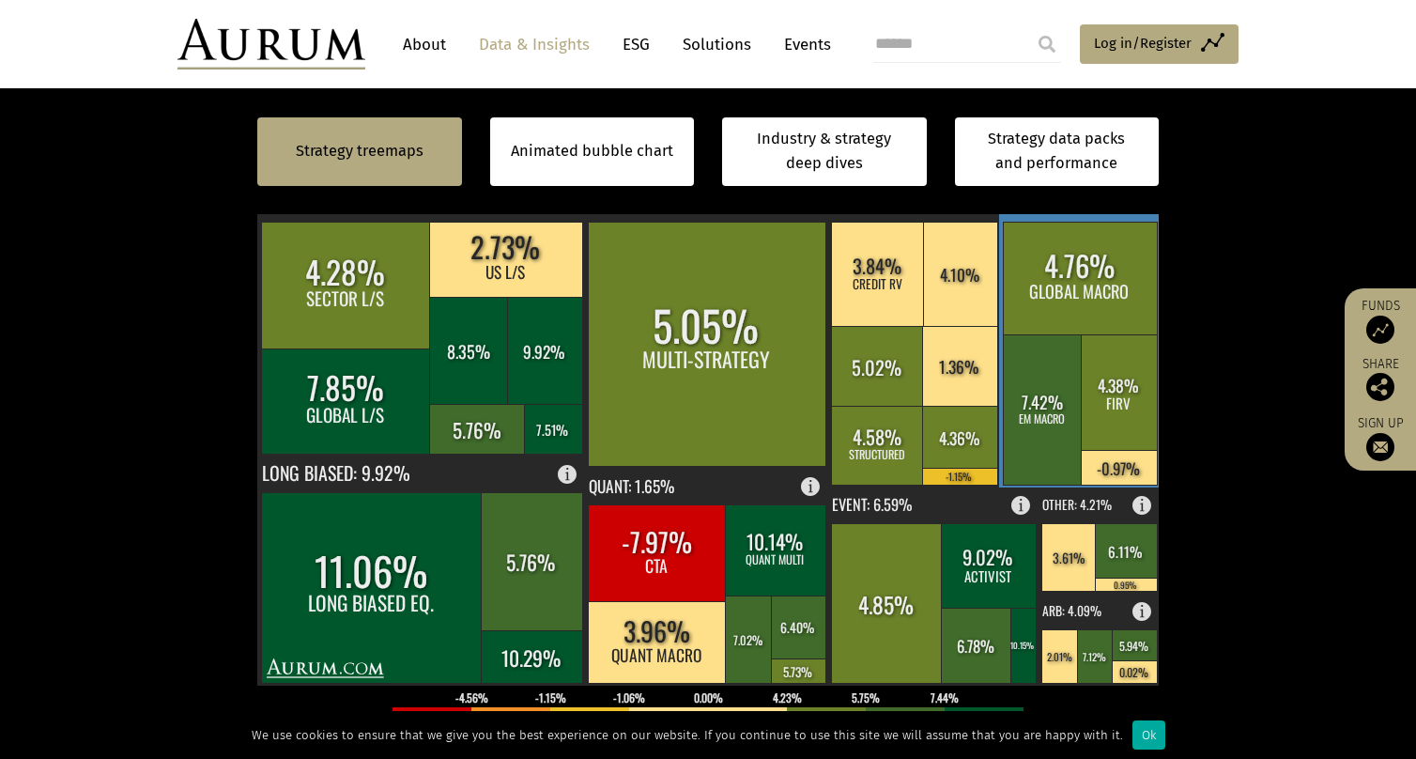
scroll to position [376, 0]
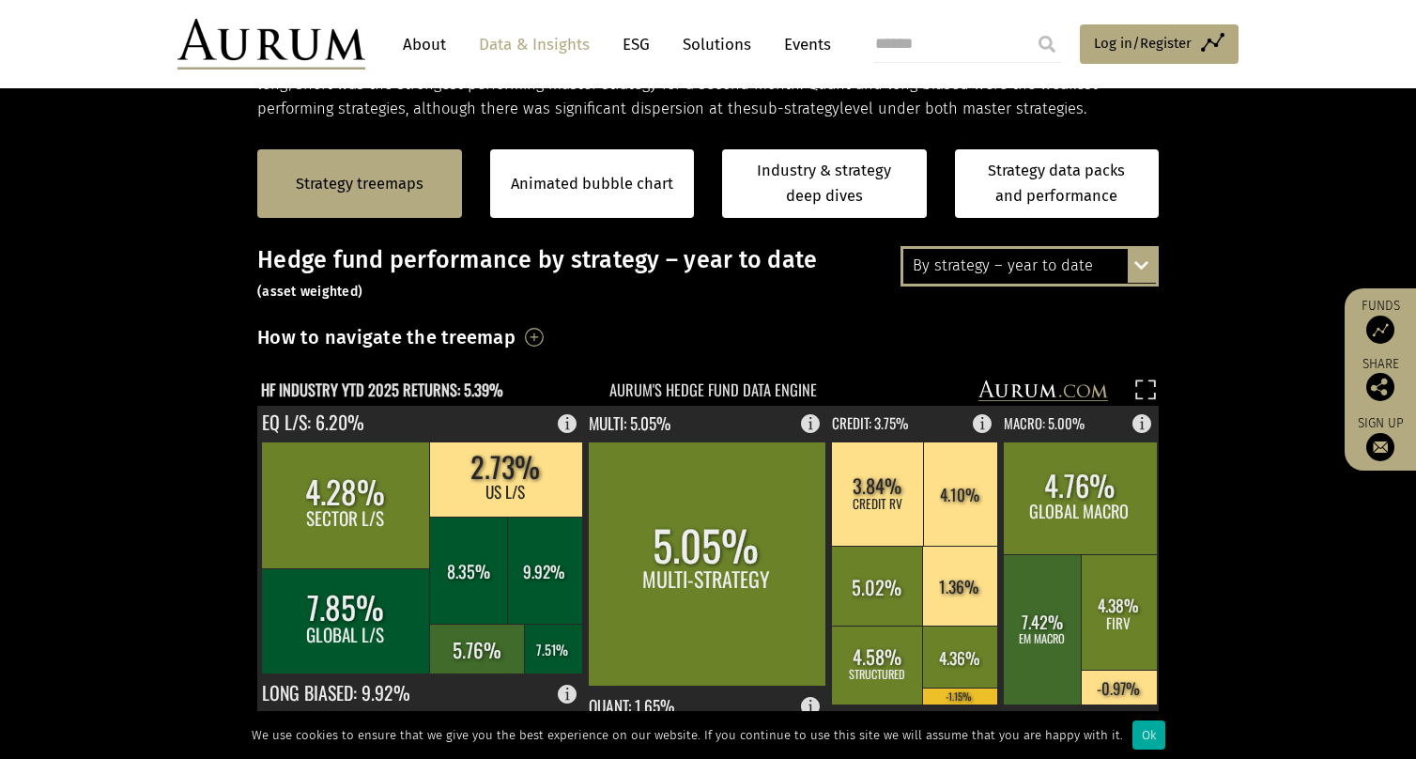
click at [1143, 270] on div "By strategy – year to date By strategy – [DATE] By strategy – year to date 2016…" at bounding box center [1030, 265] width 258 height 39
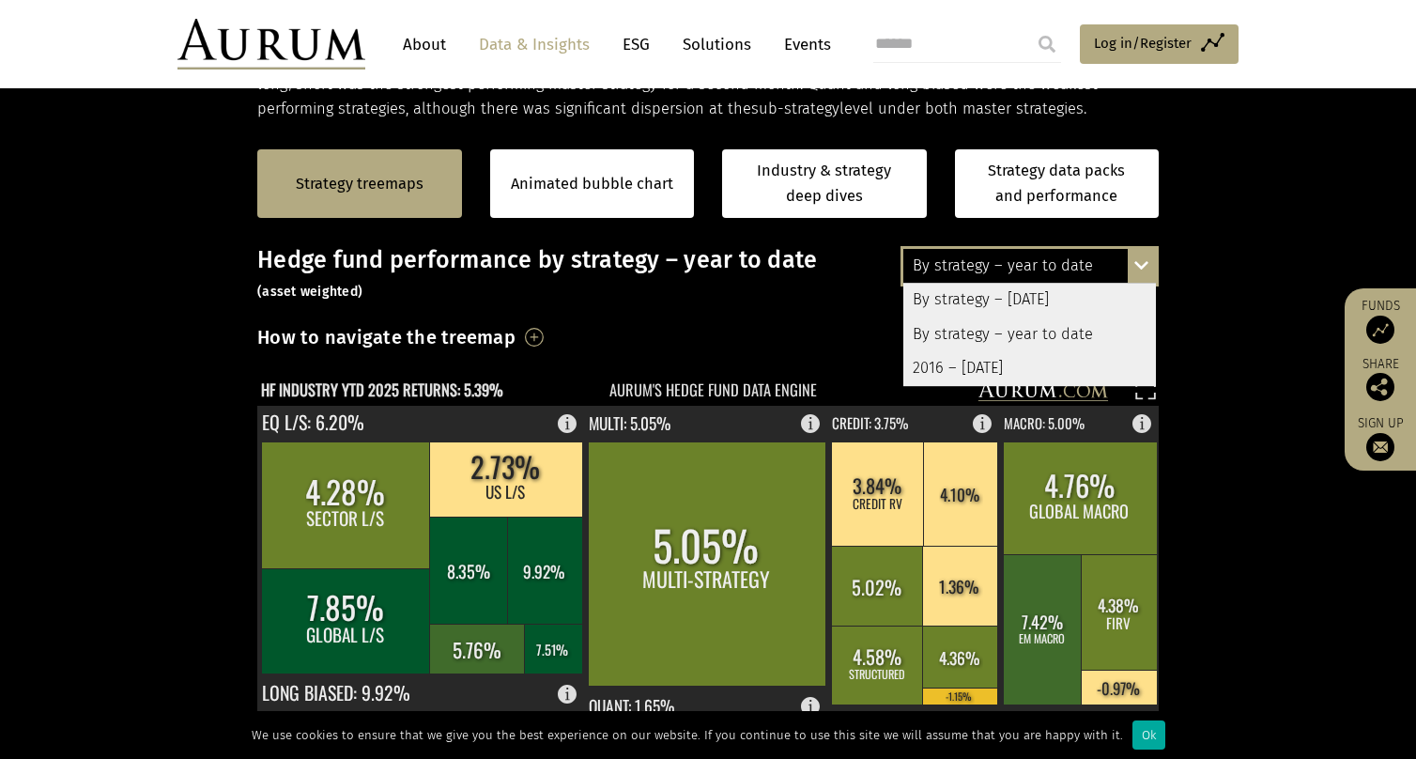
click at [1194, 350] on section "Strategy treemaps Animated bubble chart Industry & strategy deep dives Strategy…" at bounding box center [708, 708] width 1416 height 1174
click at [1136, 263] on div "By strategy – year to date By strategy – [DATE] By strategy – year to date 2016…" at bounding box center [1030, 265] width 258 height 39
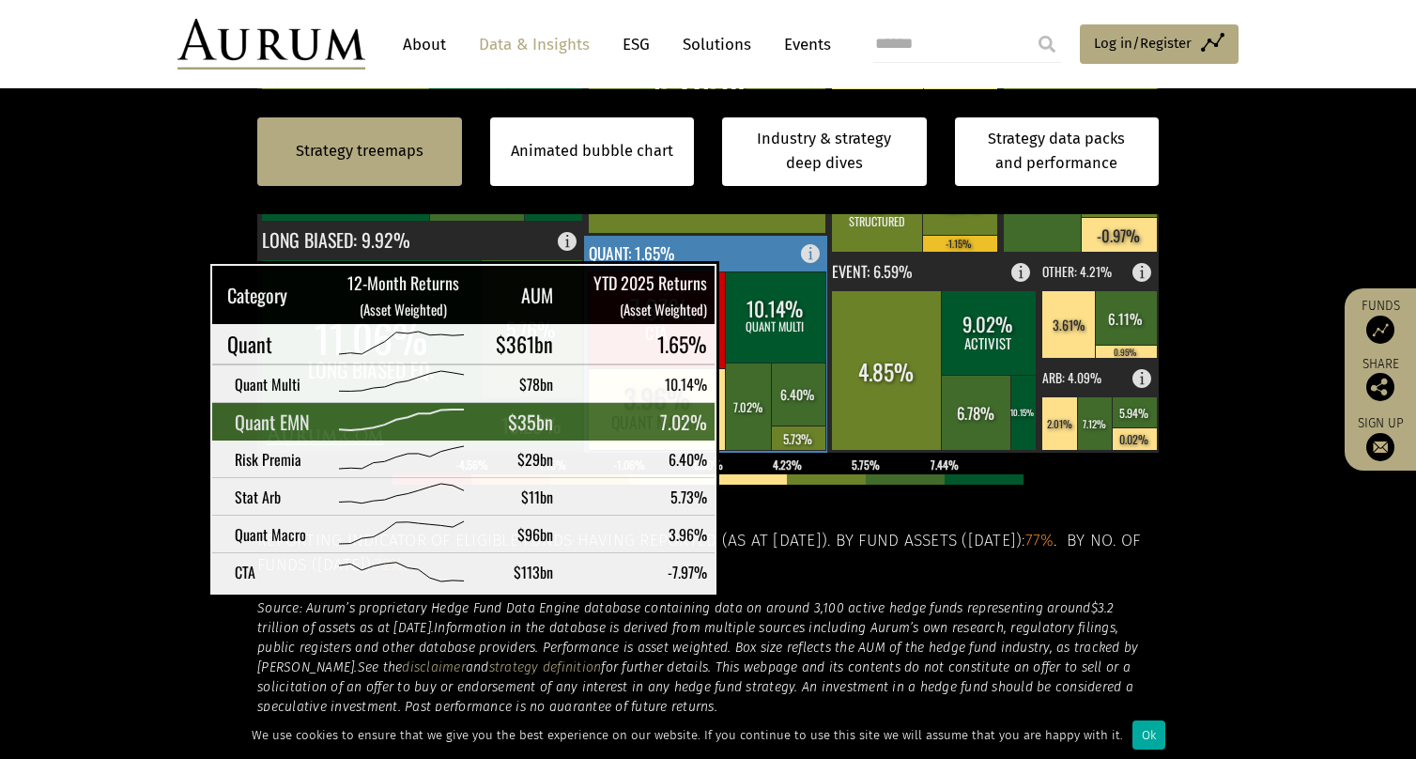
scroll to position [845, 0]
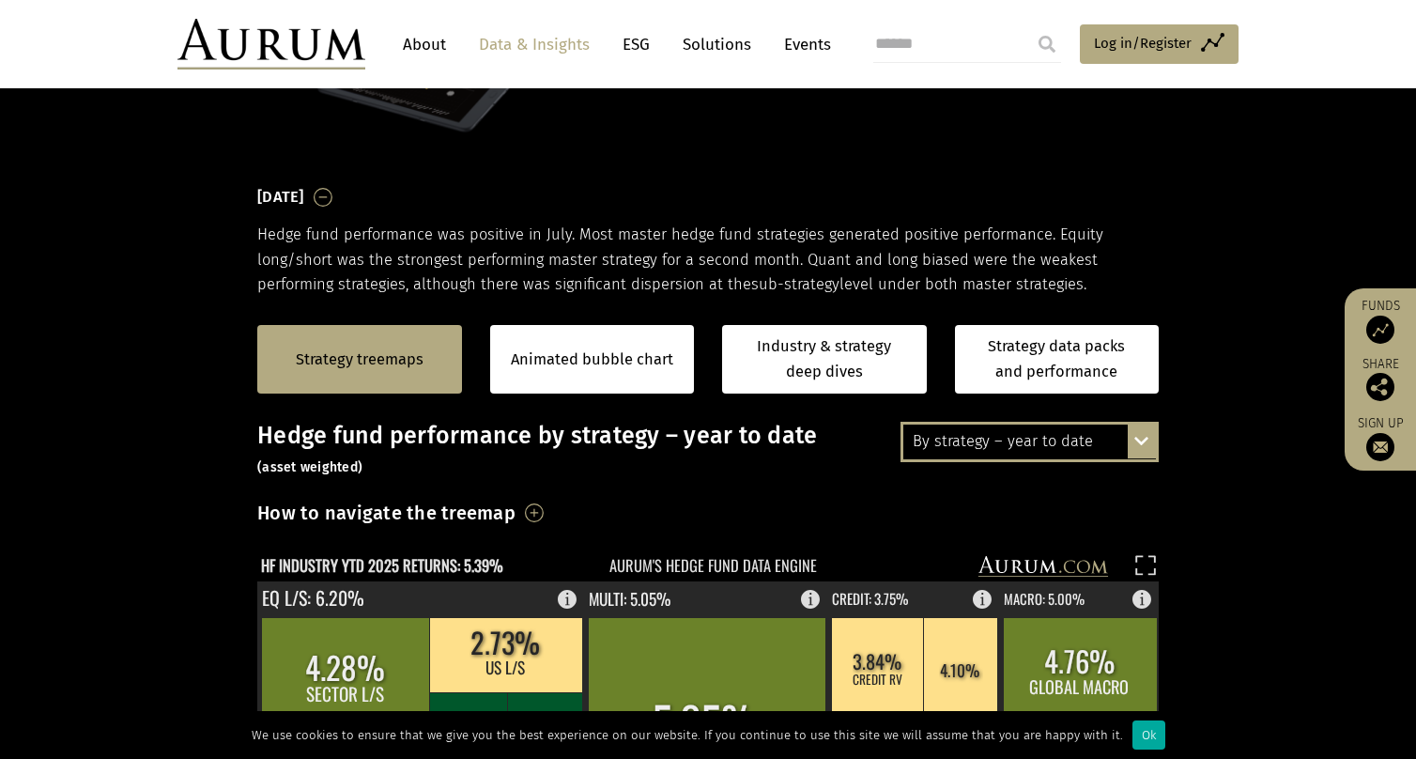
scroll to position [188, 0]
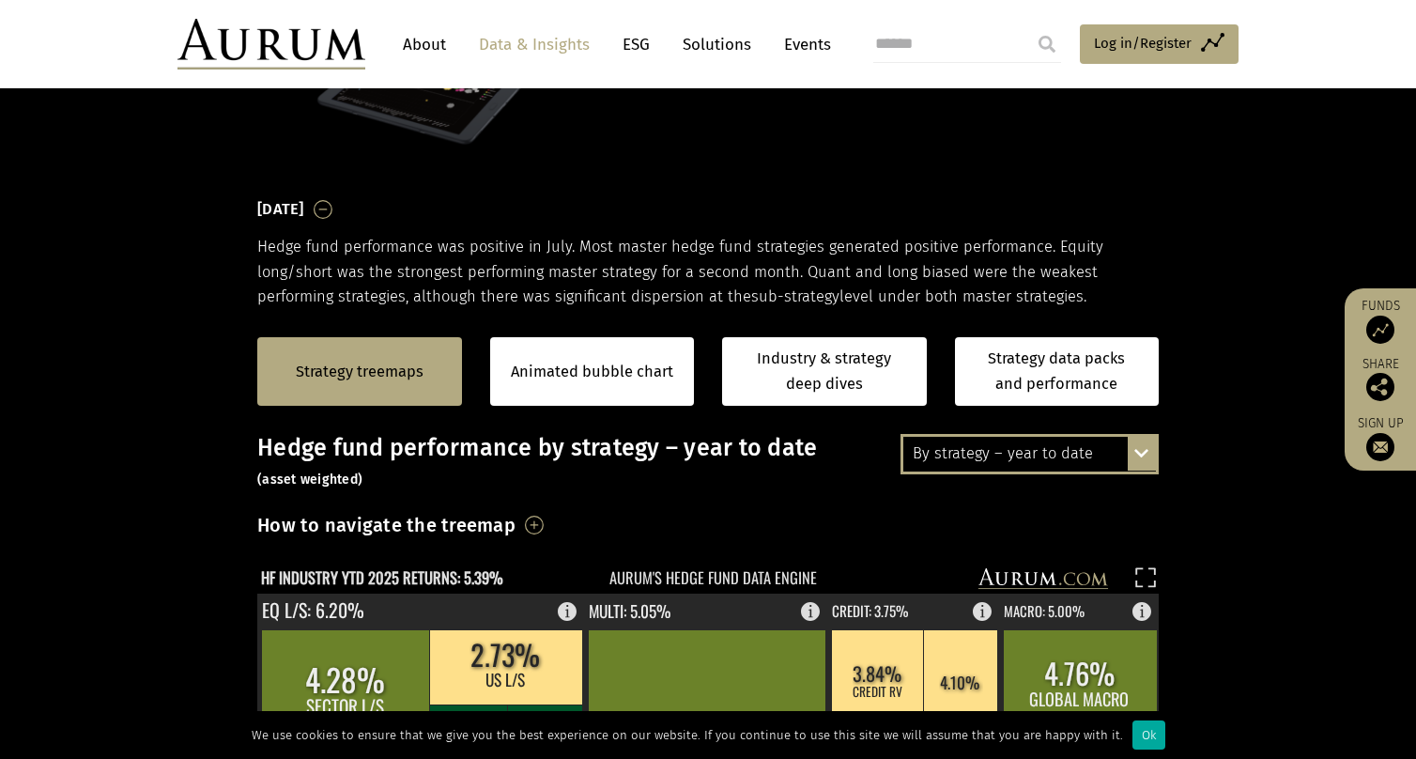
click at [1137, 454] on div "By strategy – year to date By strategy – [DATE] By strategy – year to date 2016…" at bounding box center [1030, 453] width 258 height 39
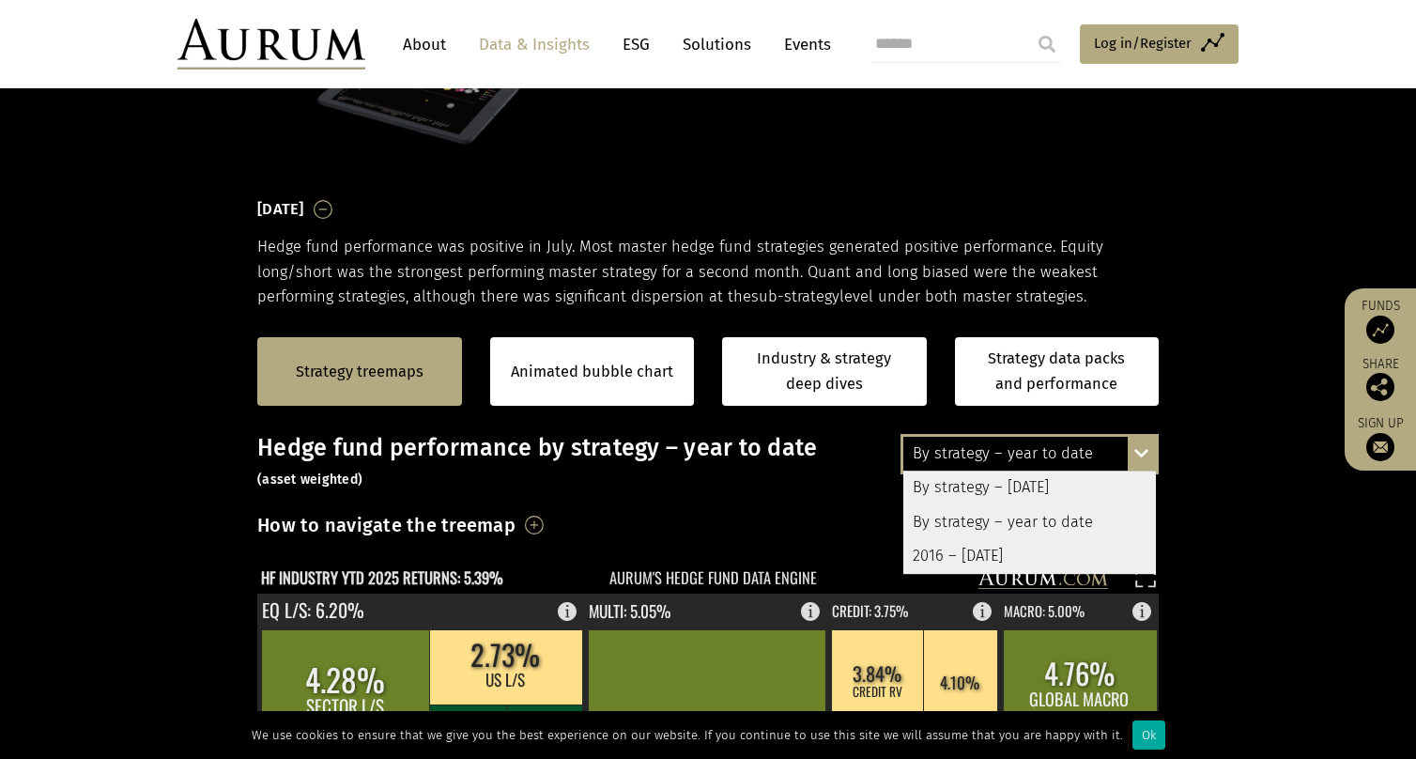
click at [1042, 484] on div "By strategy – [DATE]" at bounding box center [1029, 488] width 253 height 34
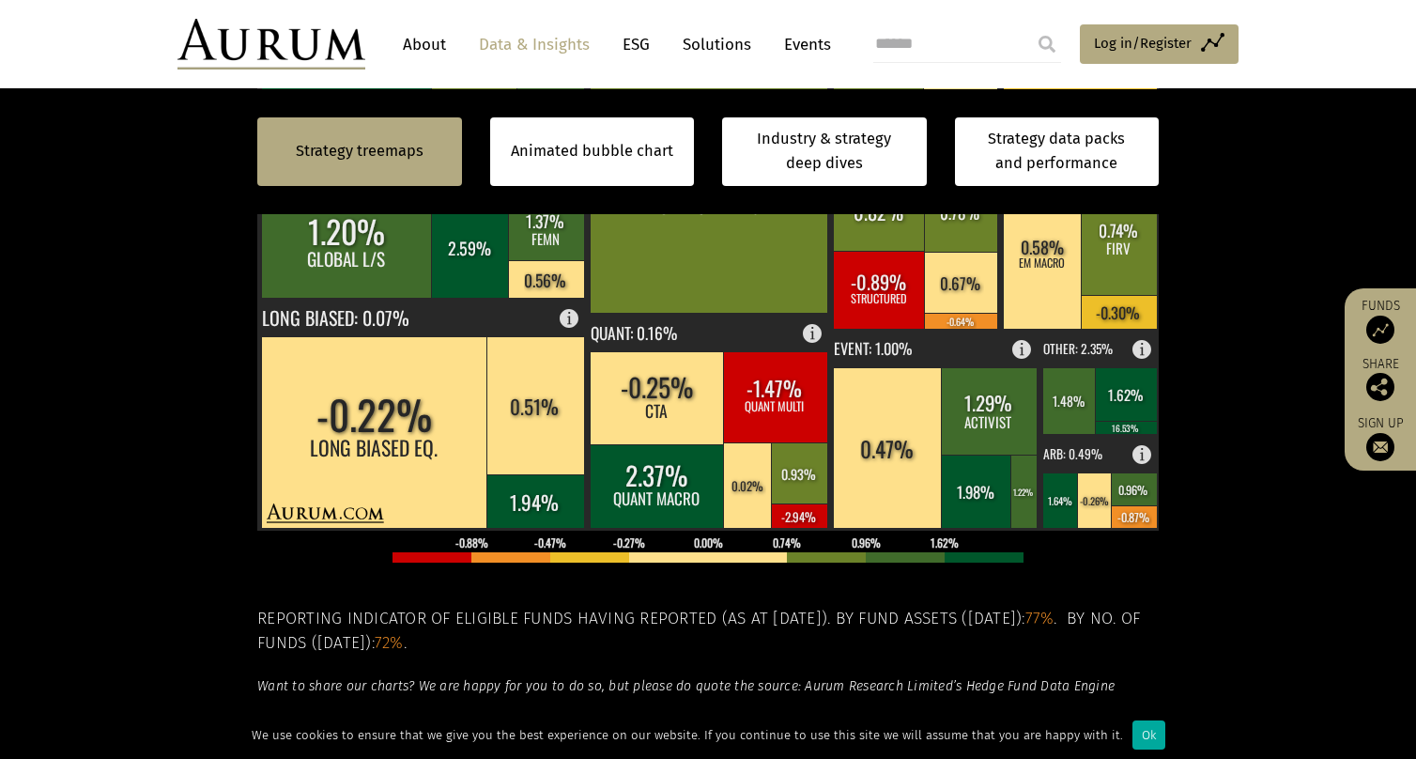
scroll to position [751, 0]
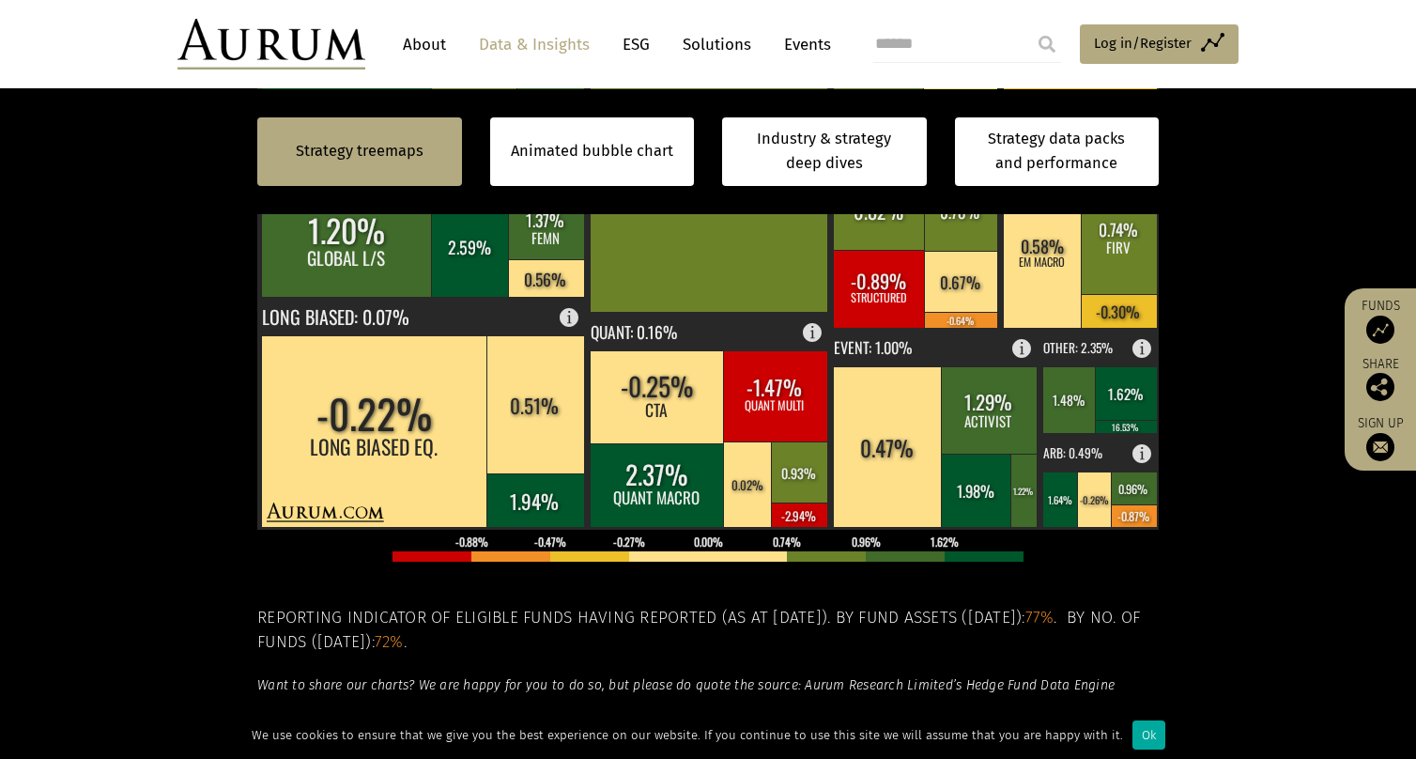
click at [1224, 165] on div "Strategy treemaps Animated bubble chart Industry & strategy deep dives Strategy…" at bounding box center [708, 151] width 1416 height 125
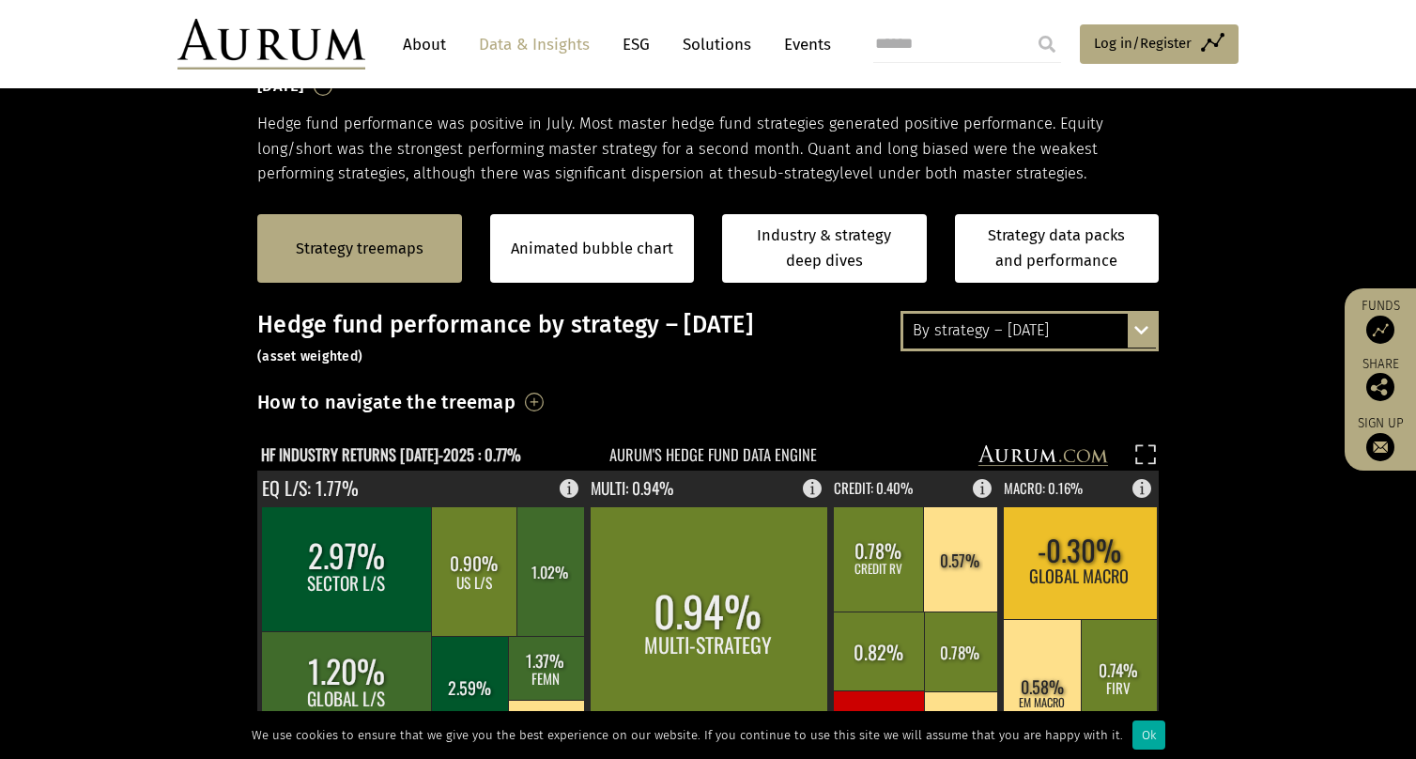
scroll to position [282, 0]
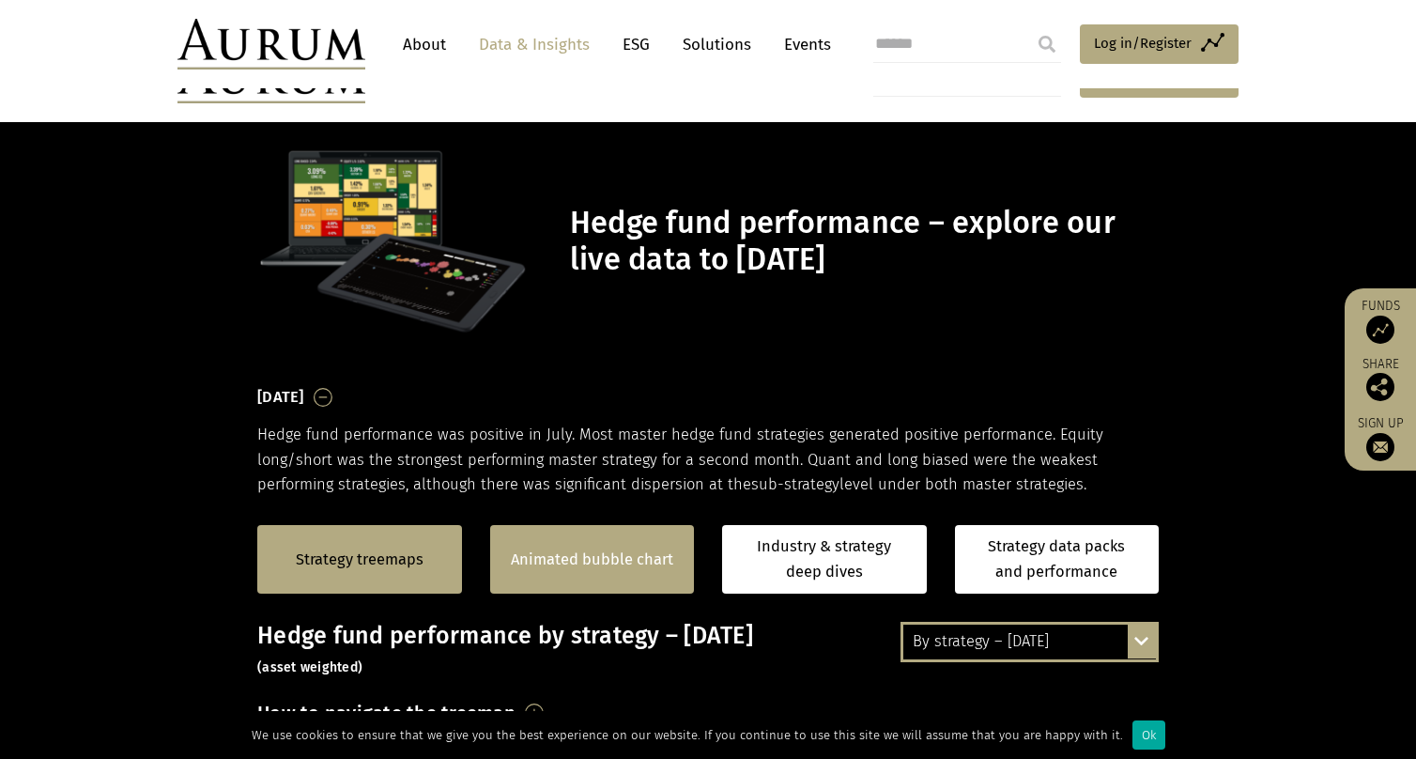
scroll to position [282, 0]
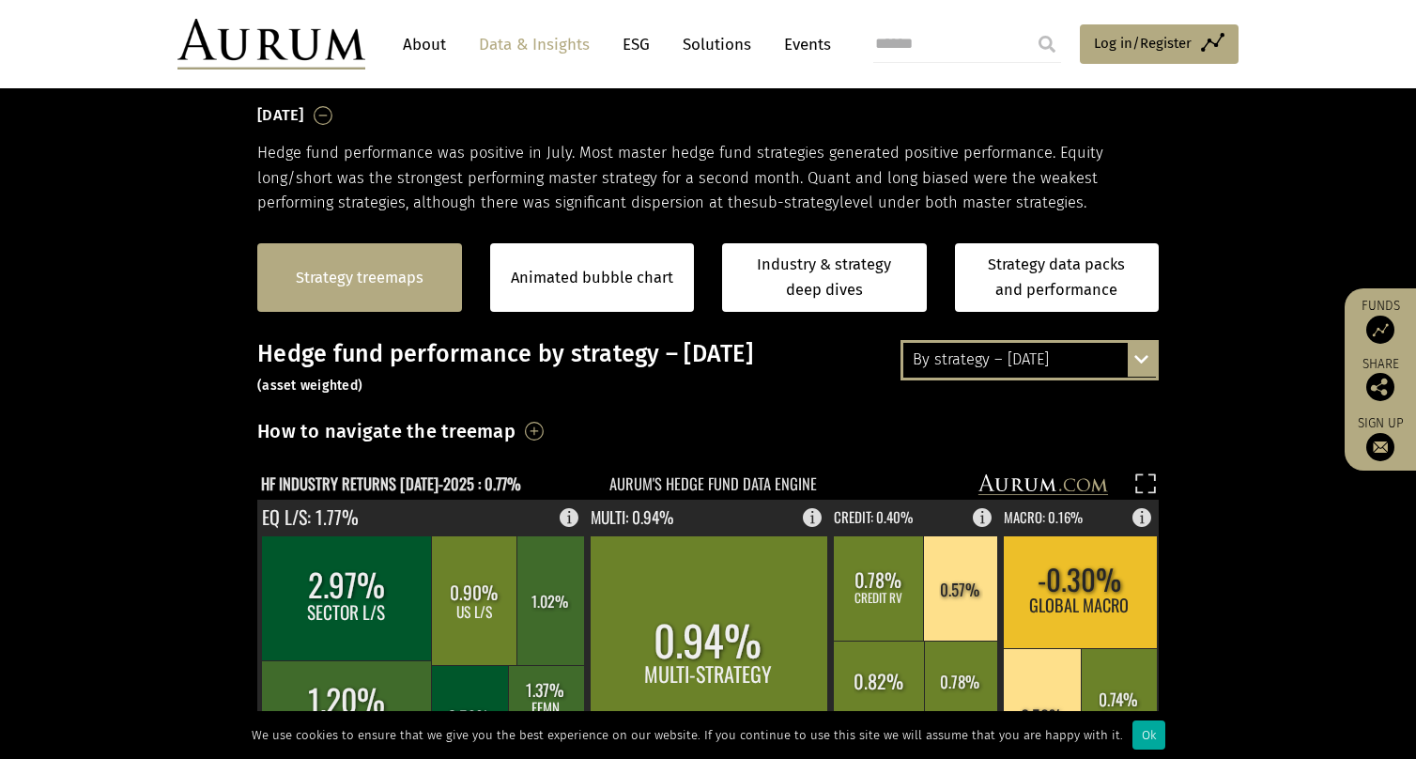
click at [383, 275] on link "Strategy treemaps" at bounding box center [360, 278] width 128 height 24
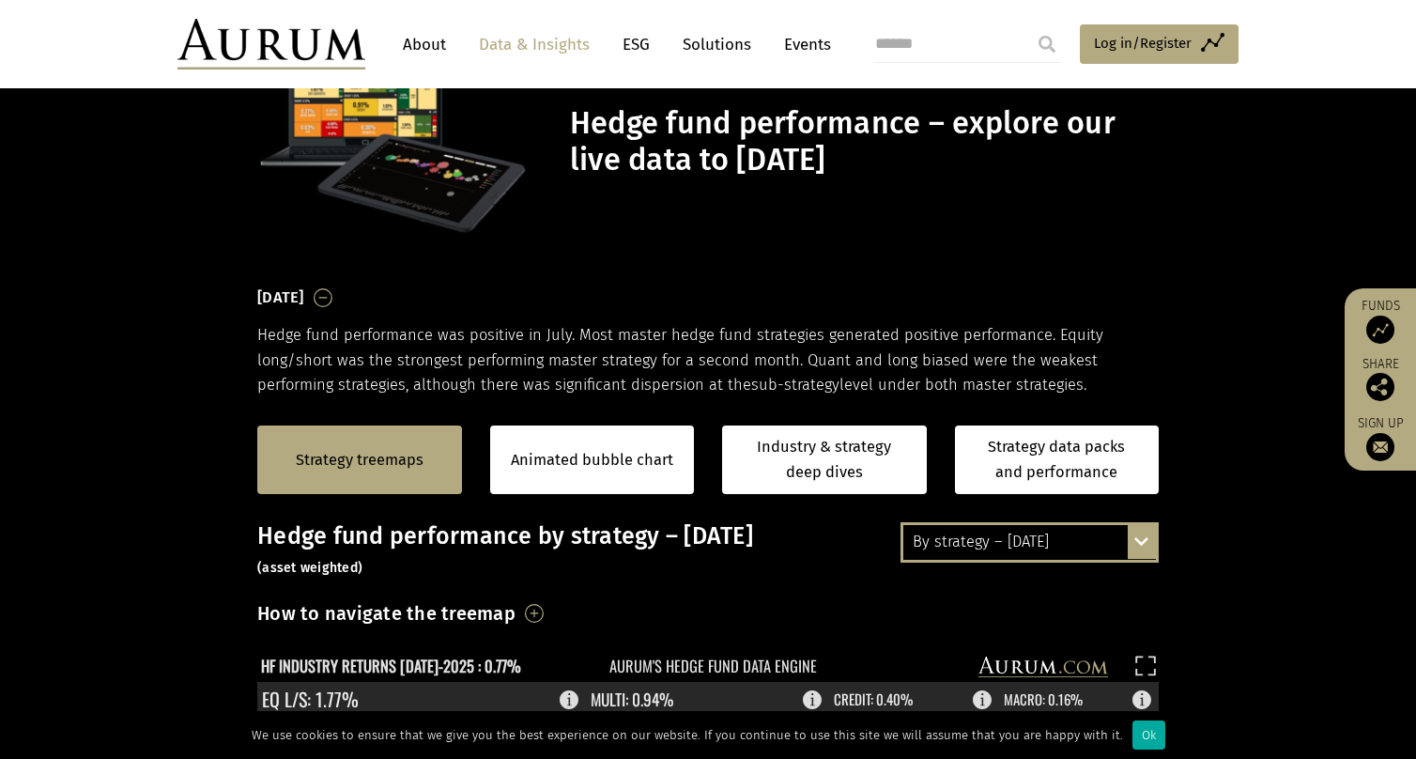
scroll to position [285, 0]
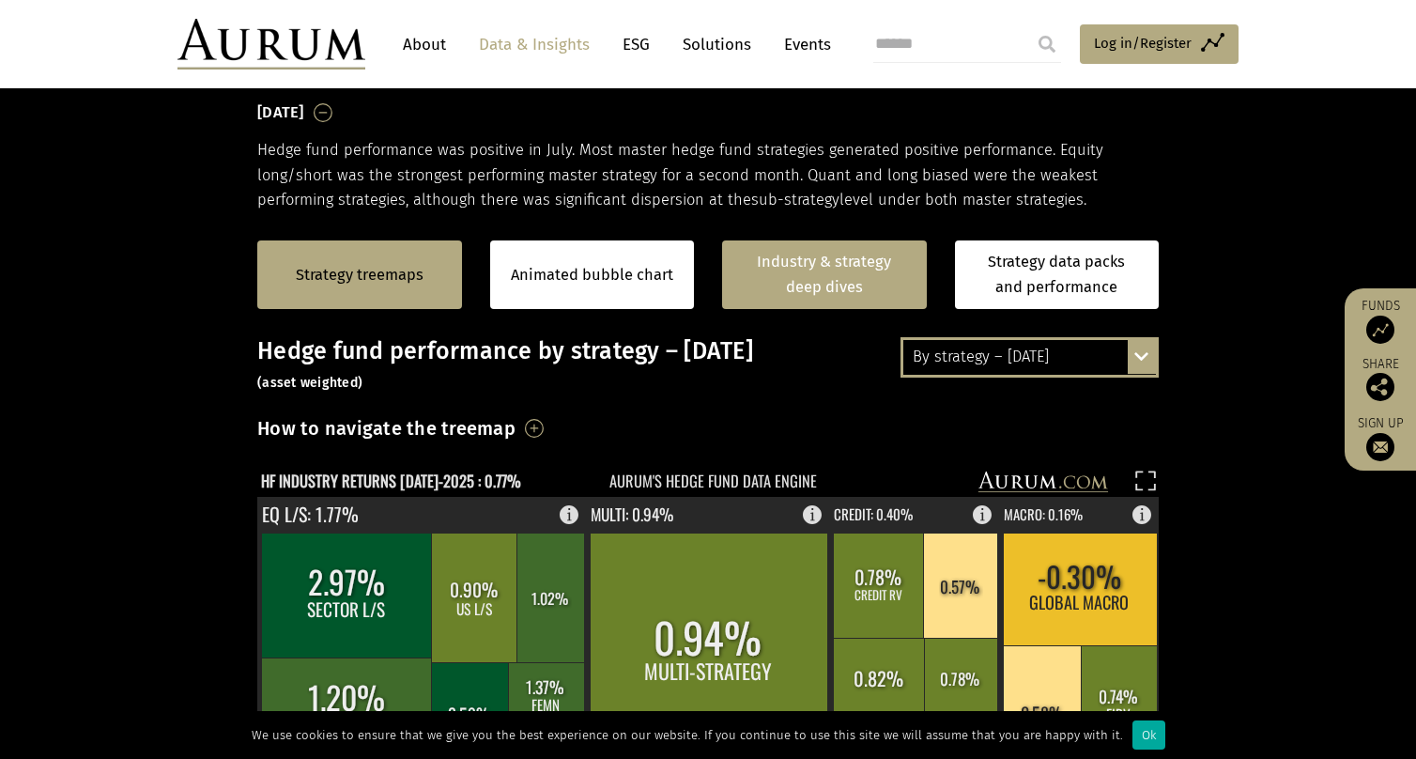
click at [823, 296] on link "Industry & strategy deep dives" at bounding box center [824, 274] width 205 height 69
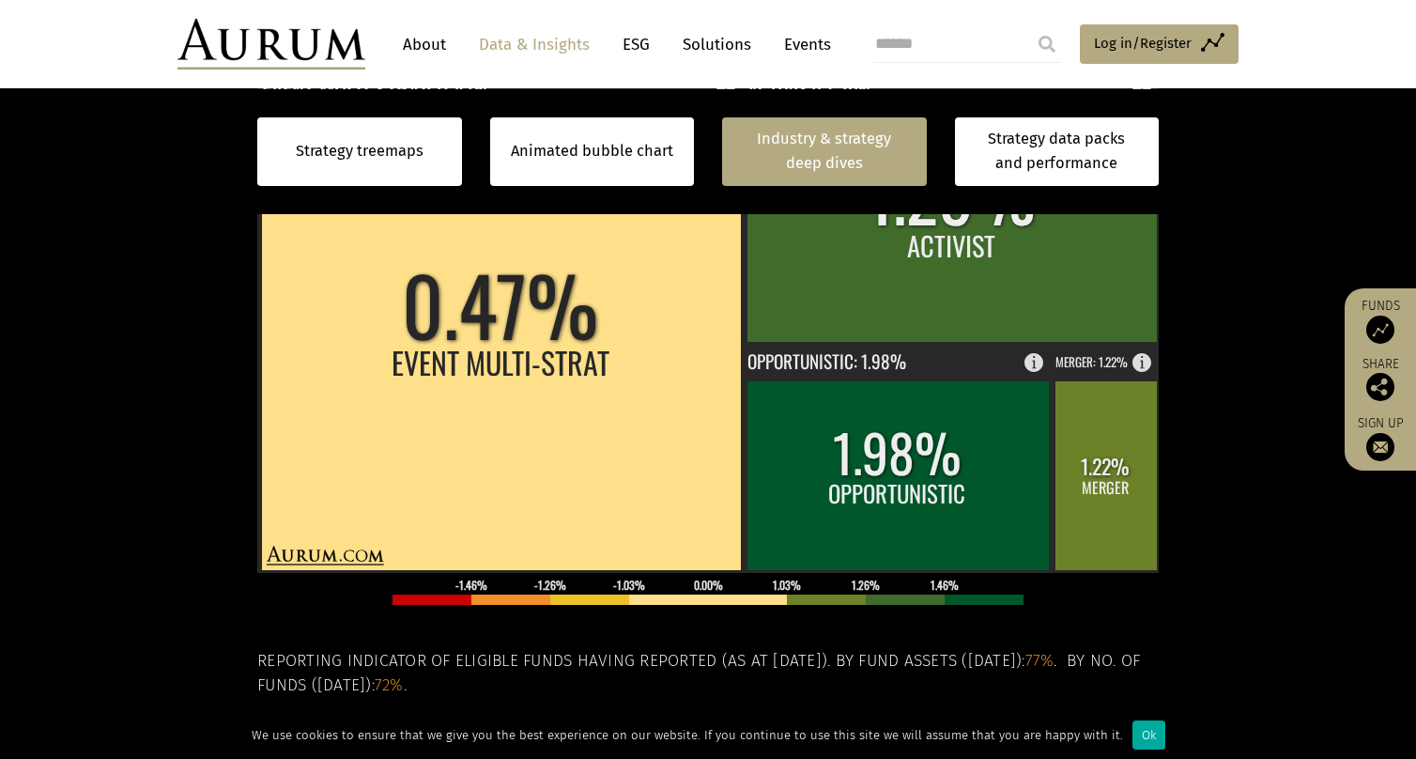
scroll to position [776, 0]
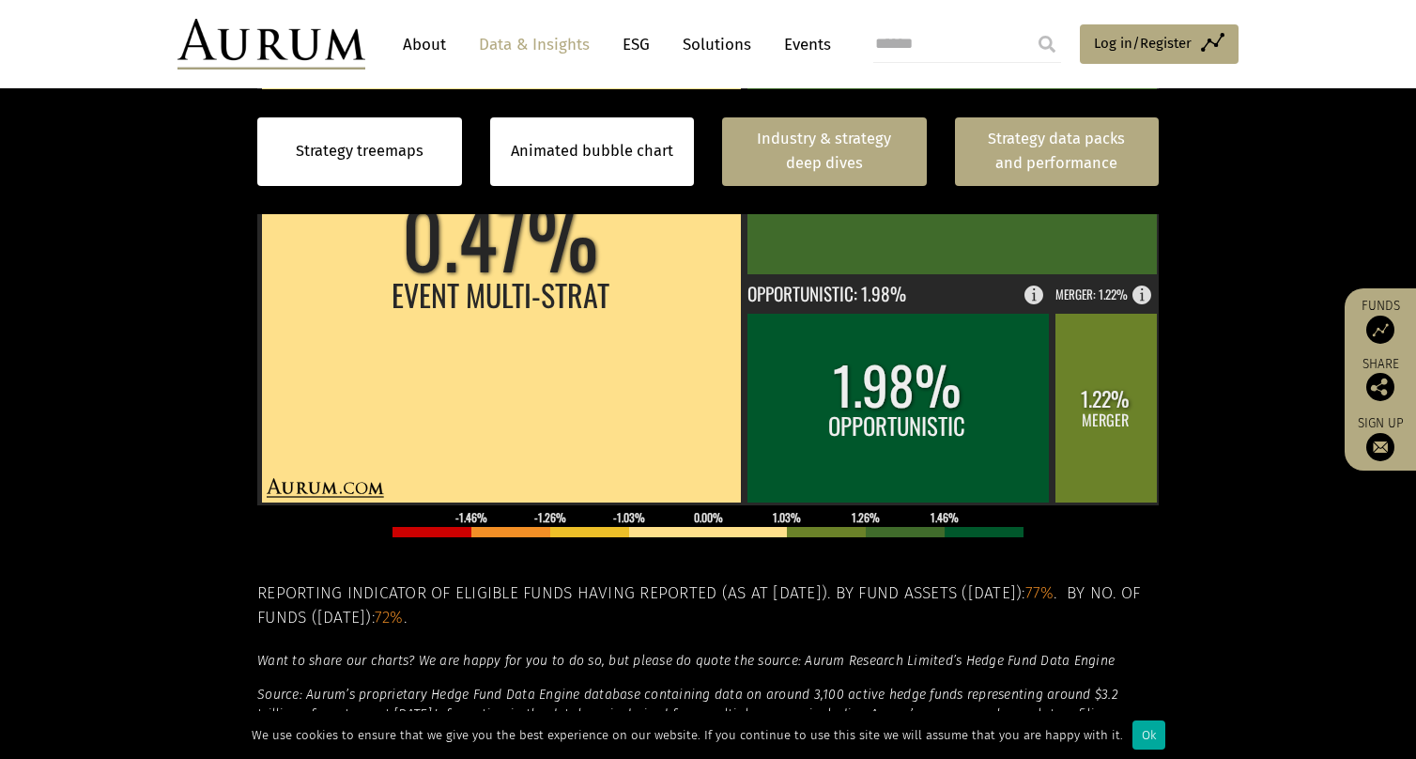
click at [1072, 133] on link "Strategy data packs and performance" at bounding box center [1057, 151] width 205 height 69
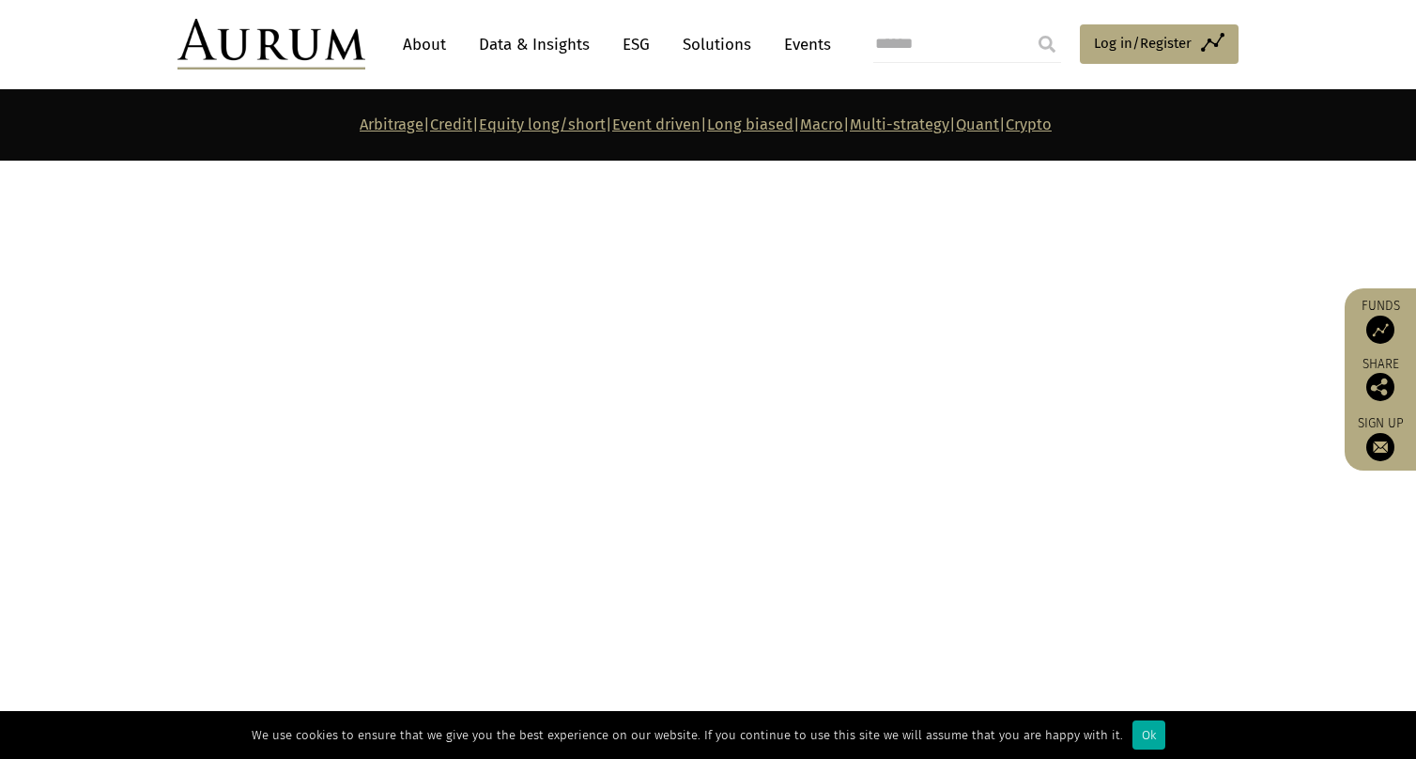
scroll to position [5822, 0]
